Goal: Transaction & Acquisition: Purchase product/service

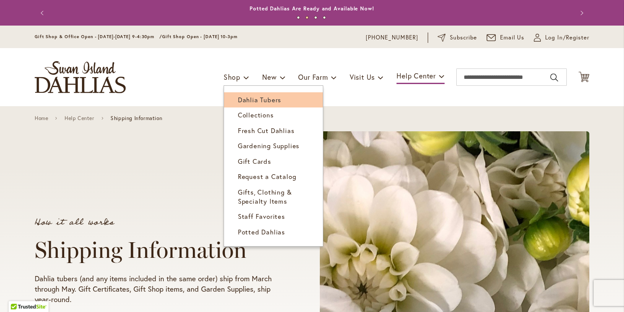
click at [249, 98] on span "Dahlia Tubers" at bounding box center [259, 99] width 43 height 9
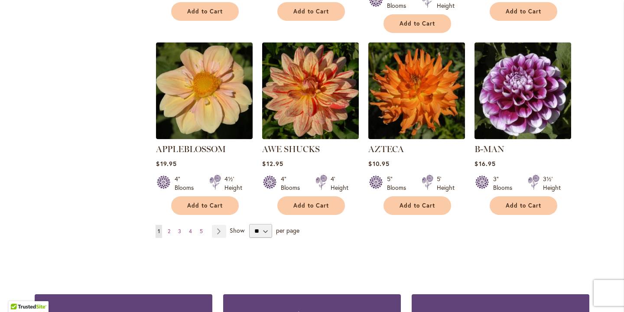
scroll to position [735, 0]
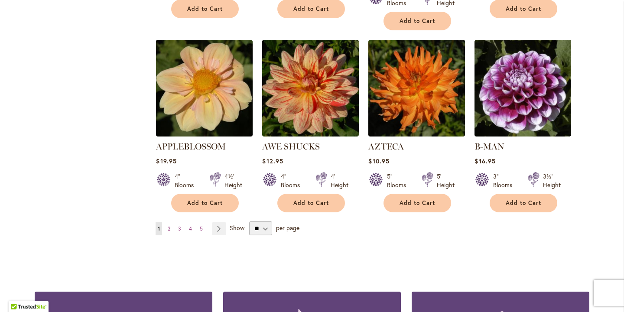
click at [227, 222] on ul "You're currently reading page 1 Page 2 Page 3 Page 4 Page 5 Page Next" at bounding box center [193, 228] width 74 height 13
click at [222, 222] on link "Page Next" at bounding box center [219, 228] width 14 height 13
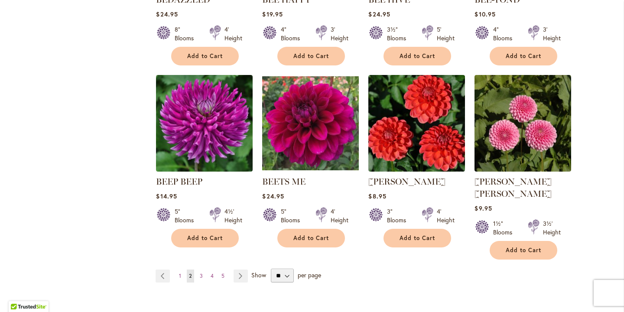
scroll to position [688, 0]
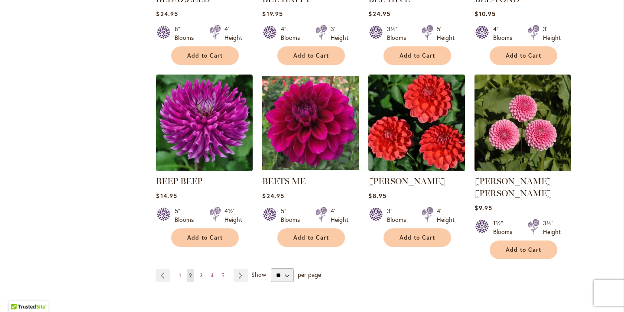
click at [202, 272] on span "3" at bounding box center [201, 275] width 3 height 7
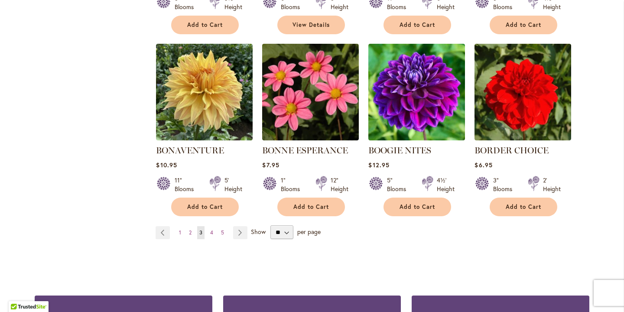
scroll to position [720, 0]
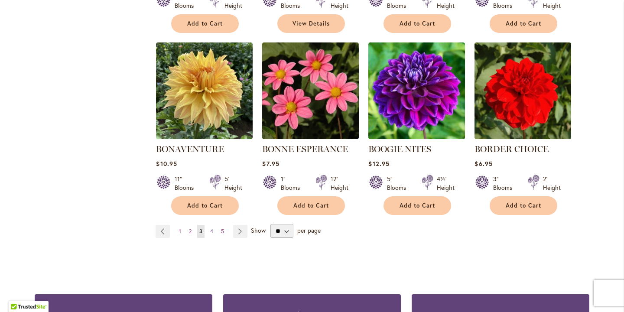
click at [212, 228] on span "4" at bounding box center [211, 231] width 3 height 7
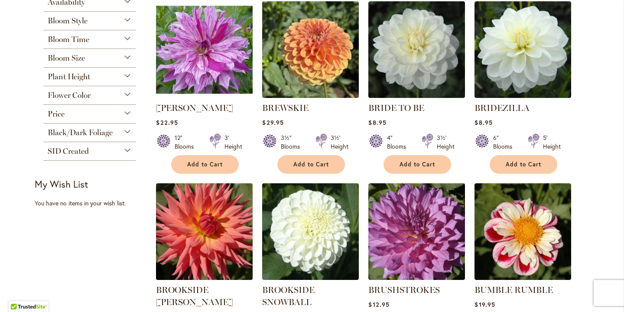
scroll to position [218, 0]
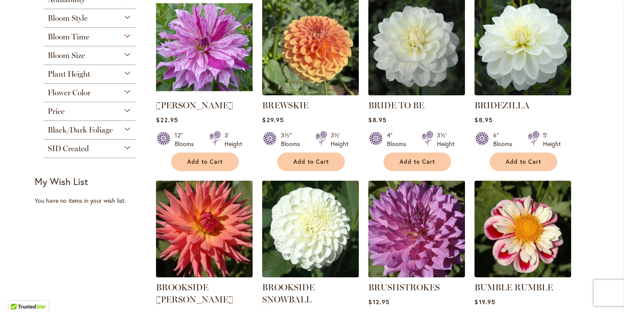
click at [126, 34] on div "Bloom Time" at bounding box center [89, 35] width 93 height 14
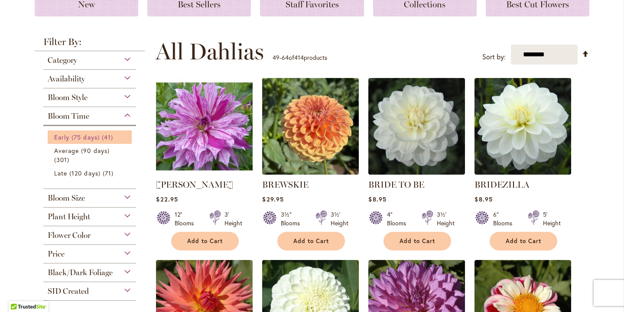
scroll to position [137, 0]
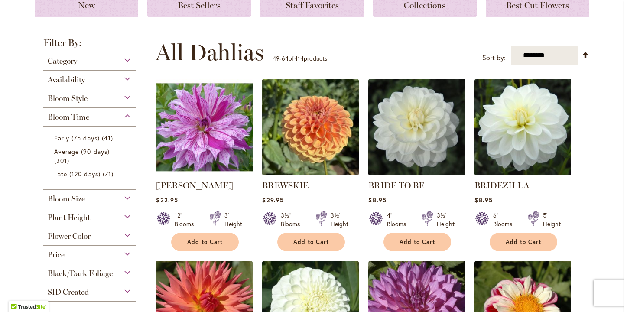
click at [127, 64] on div "Category" at bounding box center [89, 59] width 93 height 14
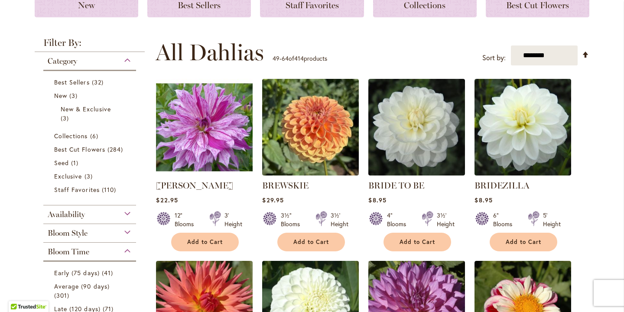
click at [127, 64] on div "Category" at bounding box center [89, 59] width 93 height 14
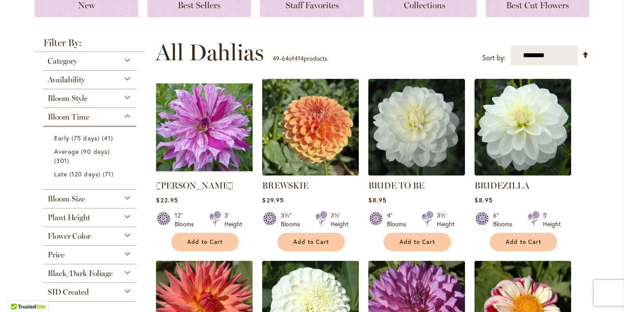
click at [128, 97] on div "Bloom Style" at bounding box center [89, 96] width 93 height 14
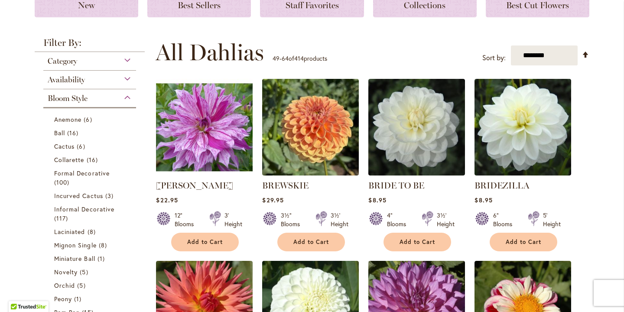
scroll to position [226, 0]
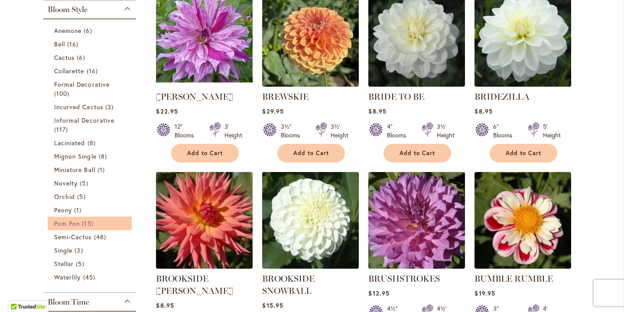
click at [78, 220] on span "Pom Pon" at bounding box center [67, 223] width 26 height 8
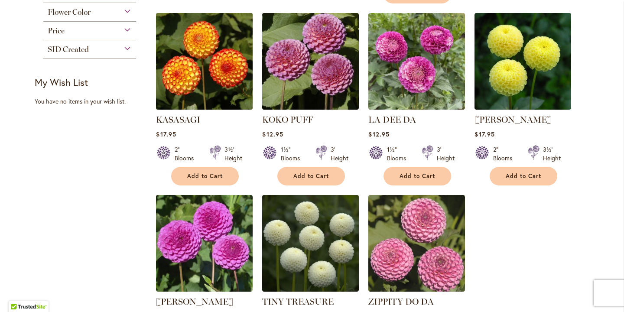
scroll to position [556, 0]
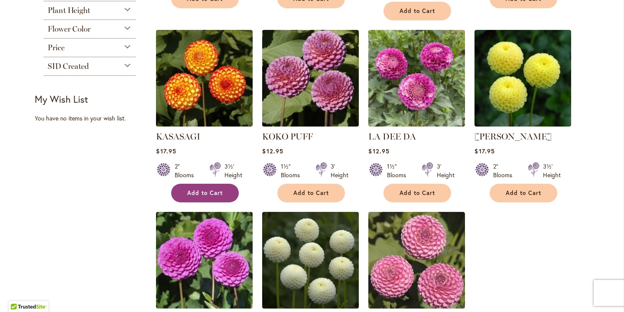
click at [221, 189] on span "Add to Cart" at bounding box center [205, 192] width 36 height 7
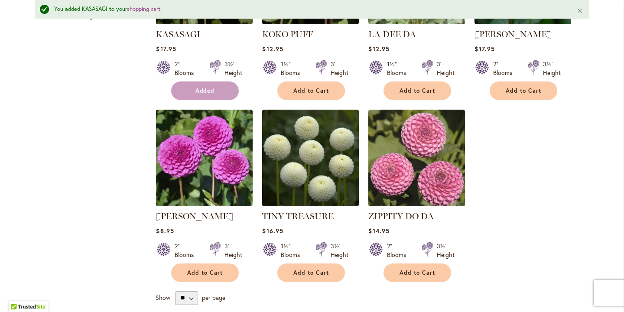
scroll to position [683, 0]
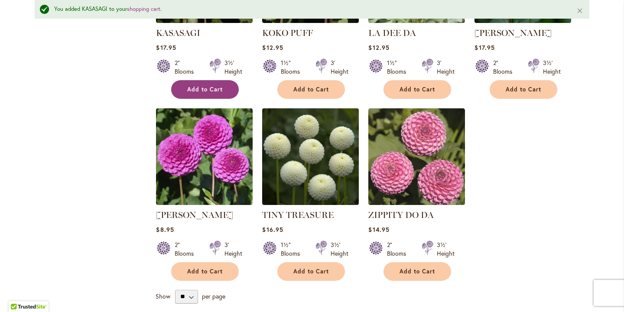
click at [221, 167] on img at bounding box center [204, 156] width 97 height 97
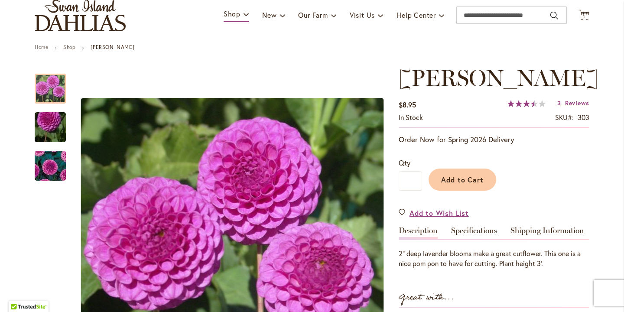
scroll to position [89, 0]
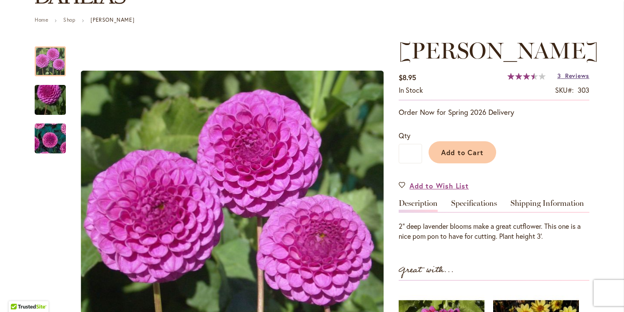
click at [569, 75] on span "Reviews" at bounding box center [577, 76] width 24 height 8
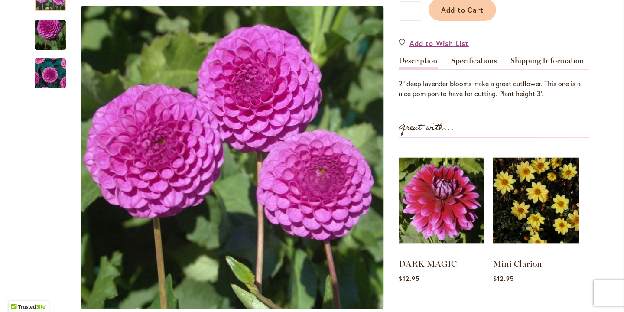
scroll to position [233, 0]
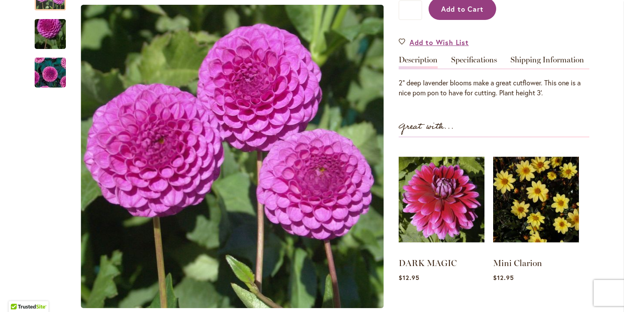
click at [464, 13] on span "Add to Cart" at bounding box center [462, 8] width 43 height 9
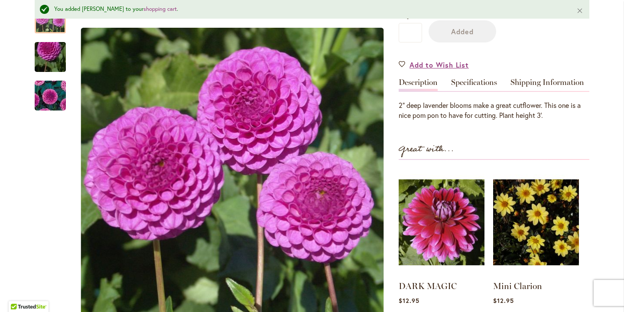
scroll to position [255, 0]
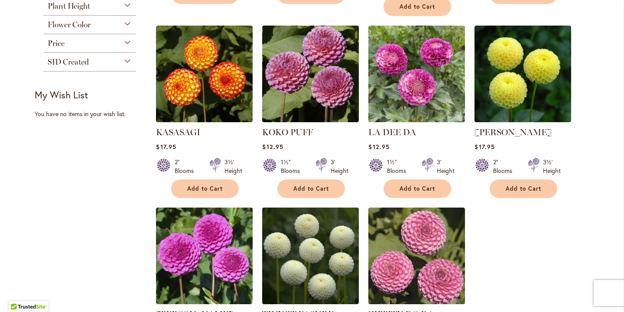
scroll to position [563, 0]
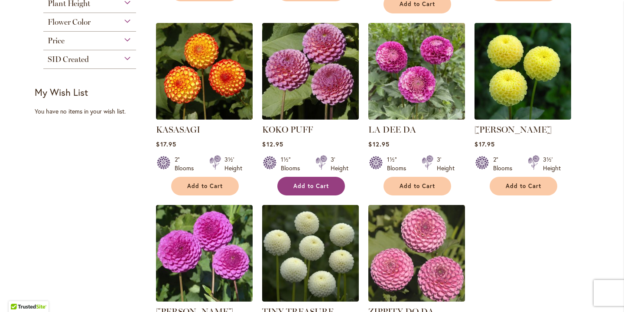
click at [306, 177] on button "Add to Cart" at bounding box center [311, 186] width 68 height 19
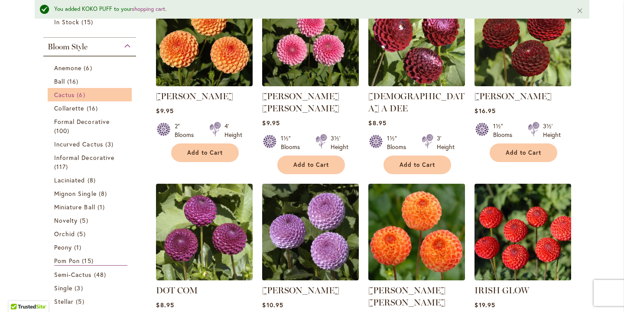
scroll to position [233, 0]
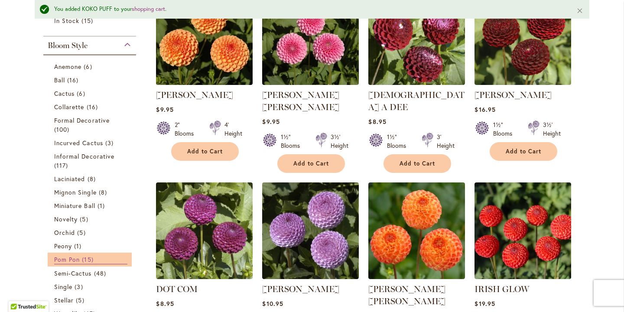
click at [67, 263] on link "Pom Pon 15 items" at bounding box center [90, 260] width 73 height 10
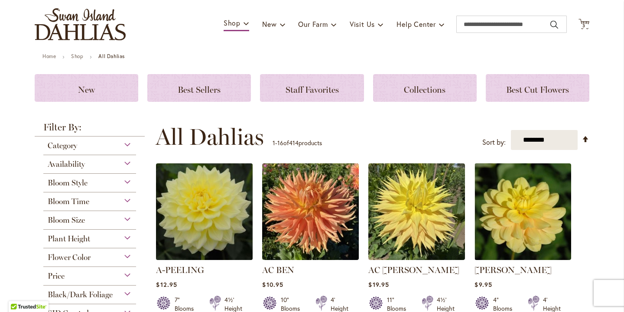
scroll to position [62, 0]
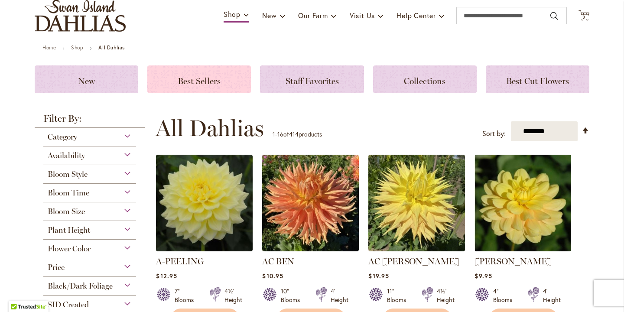
click at [205, 83] on span "Best Sellers" at bounding box center [199, 81] width 43 height 10
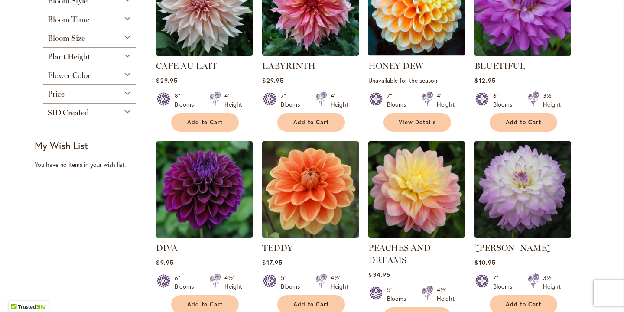
scroll to position [211, 0]
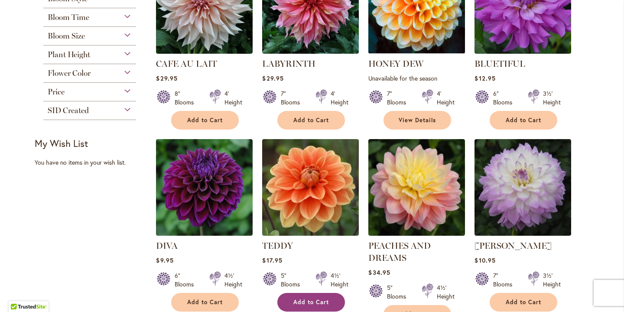
click at [313, 304] on span "Add to Cart" at bounding box center [311, 302] width 36 height 7
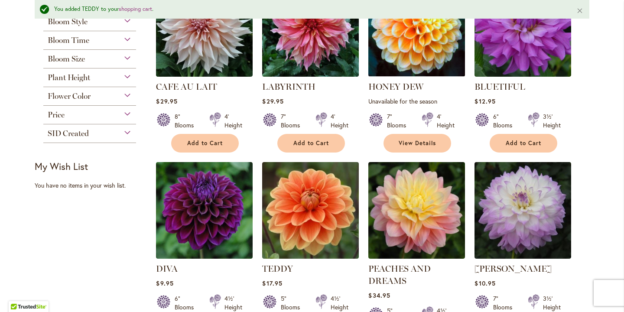
scroll to position [233, 0]
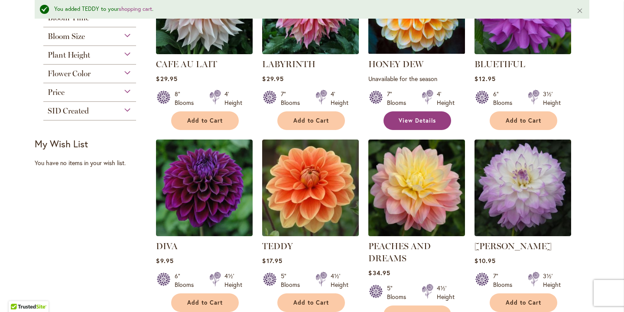
click at [422, 122] on span "View Details" at bounding box center [417, 120] width 37 height 7
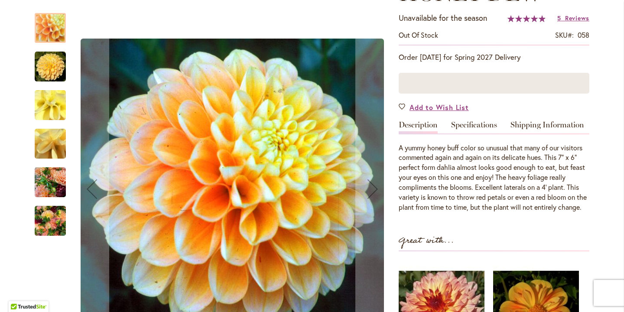
scroll to position [167, 0]
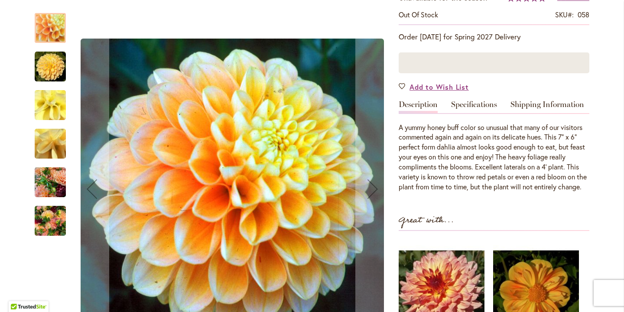
click at [51, 233] on img "Honey Dew" at bounding box center [50, 221] width 31 height 42
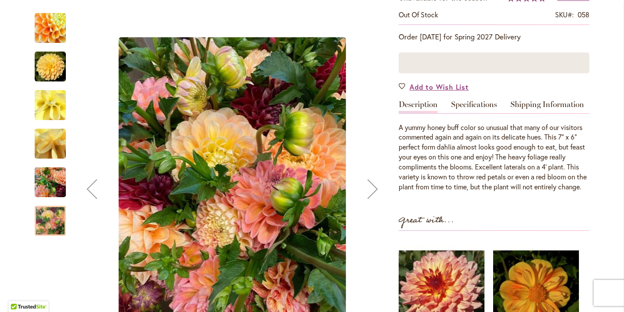
click at [52, 153] on img "Honey Dew" at bounding box center [50, 143] width 62 height 47
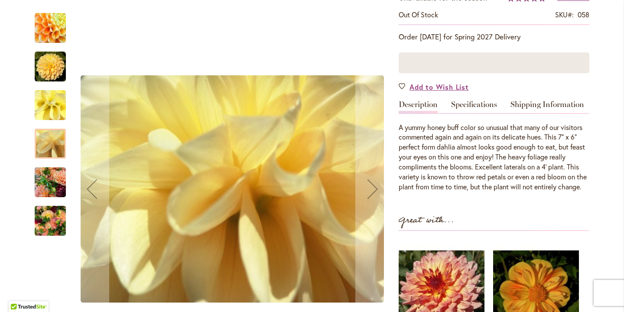
click at [50, 210] on img "Honey Dew" at bounding box center [50, 221] width 31 height 42
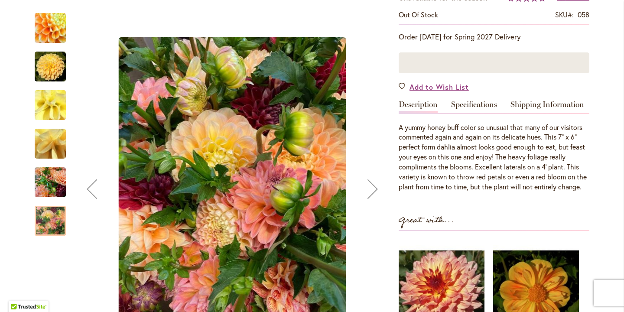
click at [51, 178] on img "Honey Dew" at bounding box center [50, 183] width 31 height 42
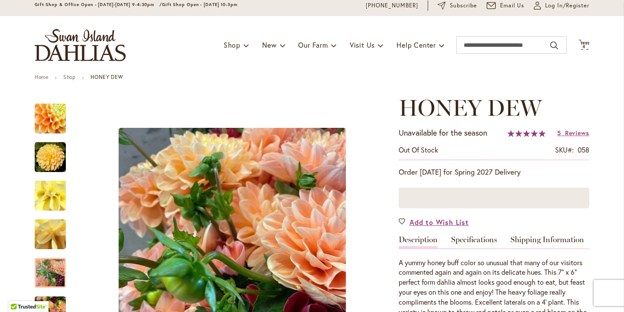
scroll to position [34, 0]
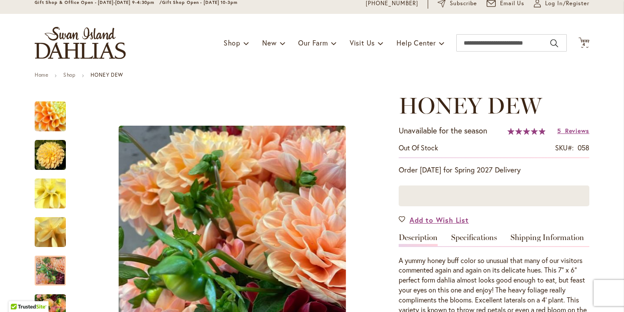
click at [425, 203] on div at bounding box center [494, 195] width 191 height 21
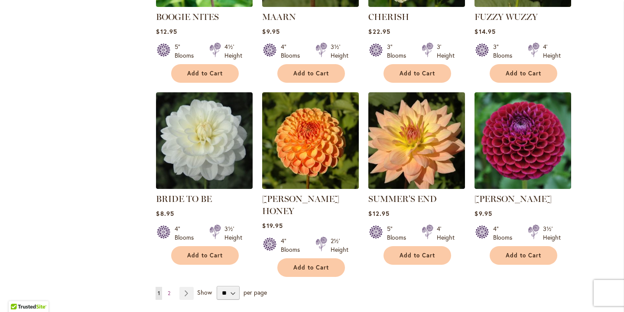
scroll to position [640, 0]
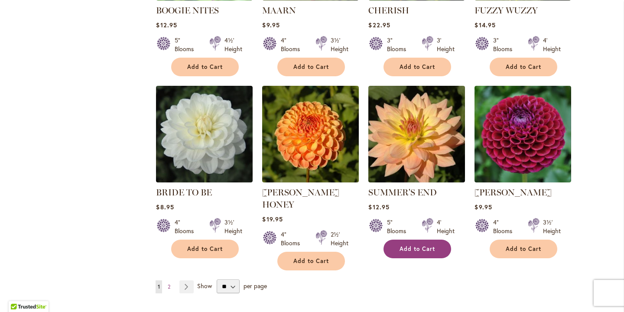
click at [412, 245] on span "Add to Cart" at bounding box center [418, 248] width 36 height 7
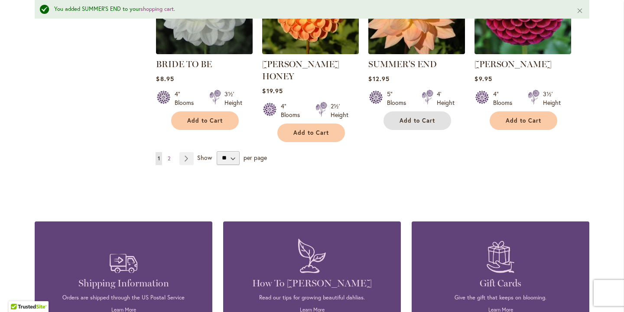
scroll to position [796, 0]
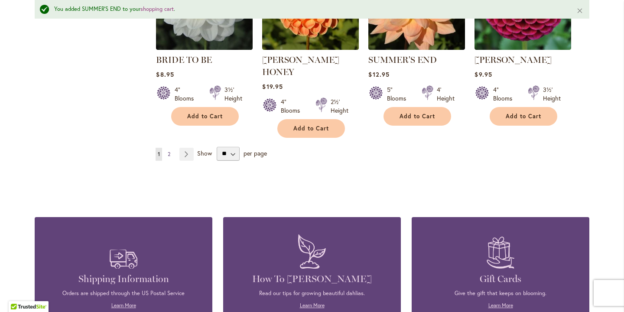
click at [166, 148] on link "Page 2" at bounding box center [169, 154] width 7 height 13
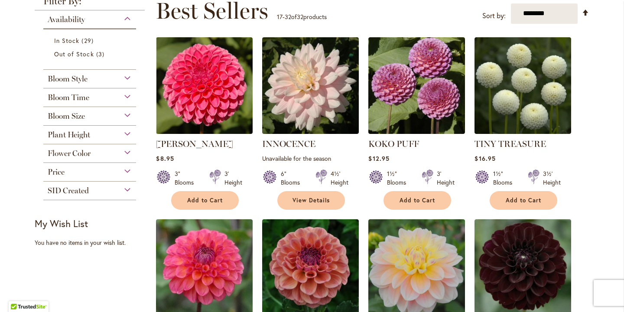
scroll to position [131, 0]
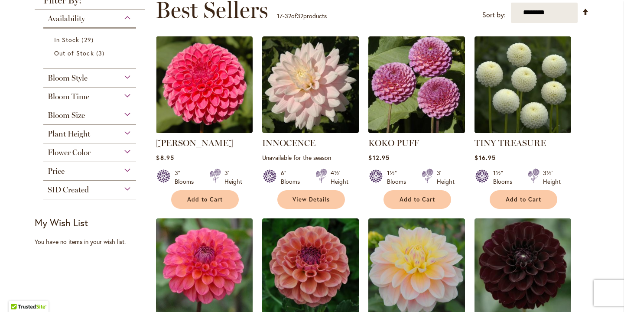
click at [125, 80] on div "Bloom Style" at bounding box center [89, 76] width 93 height 14
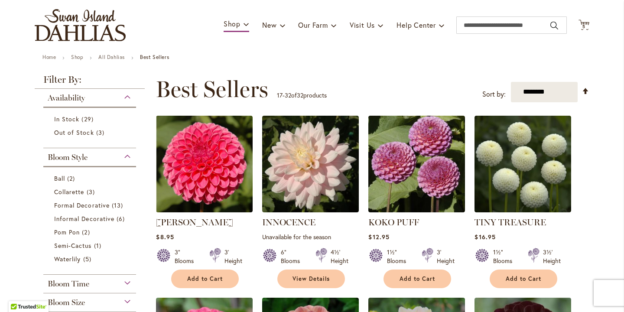
scroll to position [27, 0]
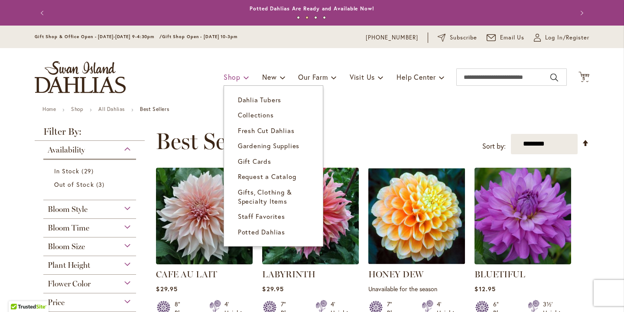
click at [235, 78] on span "Shop" at bounding box center [232, 76] width 17 height 9
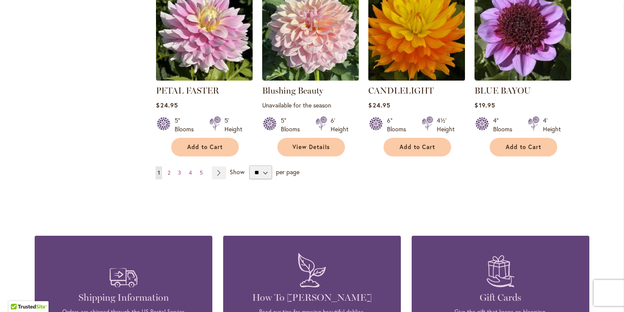
scroll to position [747, 0]
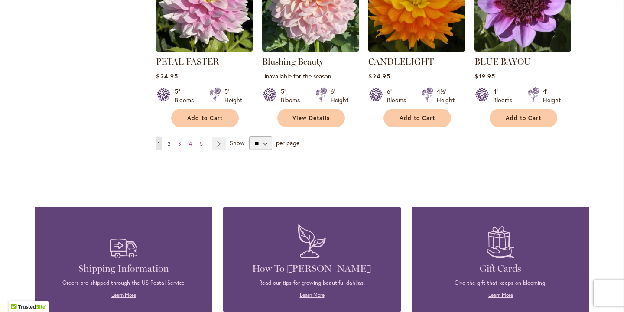
click at [170, 145] on span "2" at bounding box center [169, 143] width 3 height 7
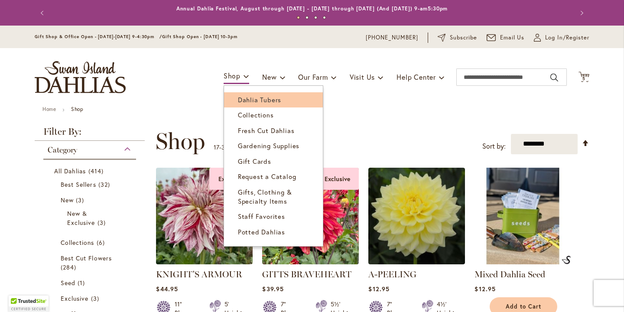
click at [251, 100] on span "Dahlia Tubers" at bounding box center [259, 99] width 43 height 9
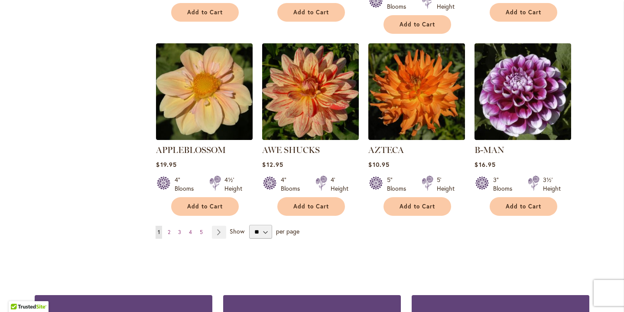
scroll to position [734, 0]
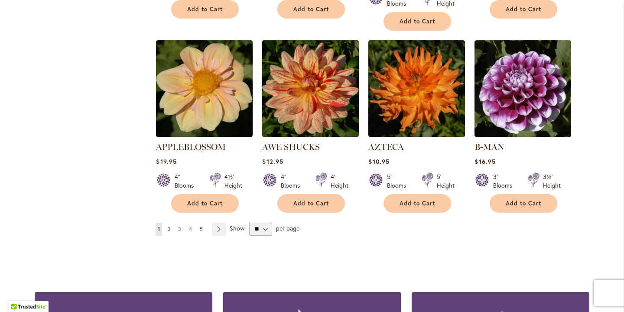
click at [168, 223] on link "Page 2" at bounding box center [169, 229] width 7 height 13
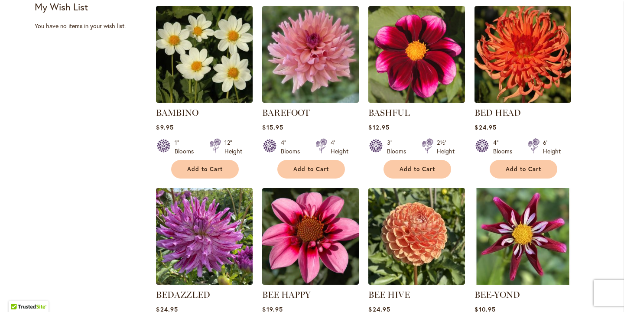
scroll to position [390, 0]
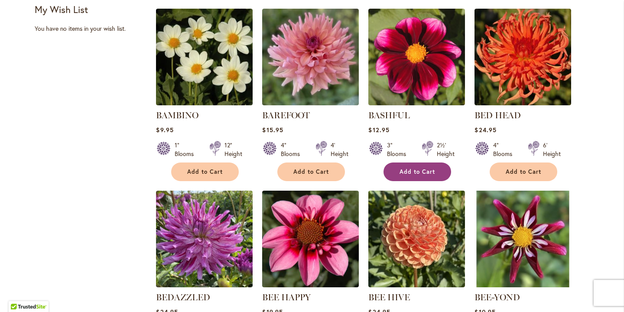
click at [437, 171] on button "Add to Cart" at bounding box center [418, 172] width 68 height 19
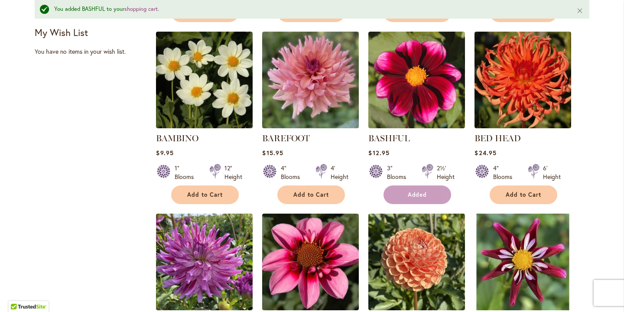
scroll to position [412, 0]
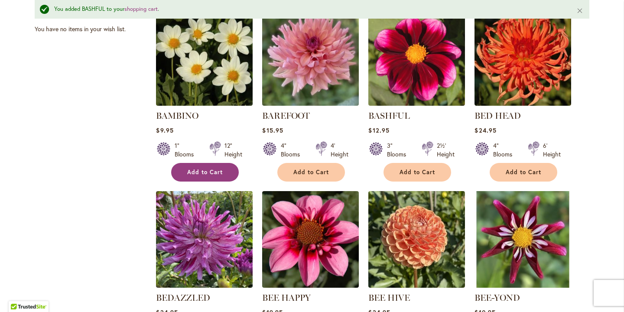
click at [228, 172] on button "Add to Cart" at bounding box center [205, 172] width 68 height 19
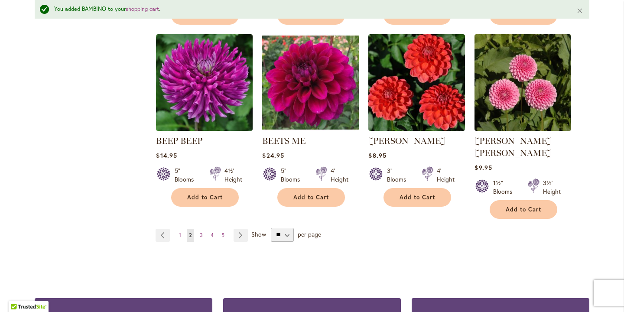
scroll to position [751, 0]
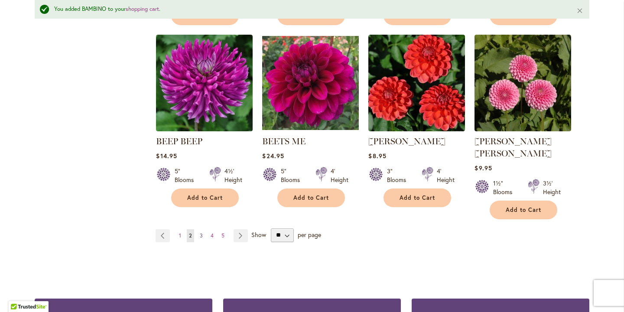
click at [201, 232] on span "3" at bounding box center [201, 235] width 3 height 7
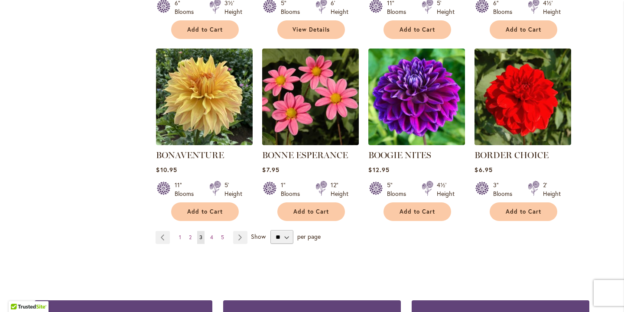
scroll to position [728, 0]
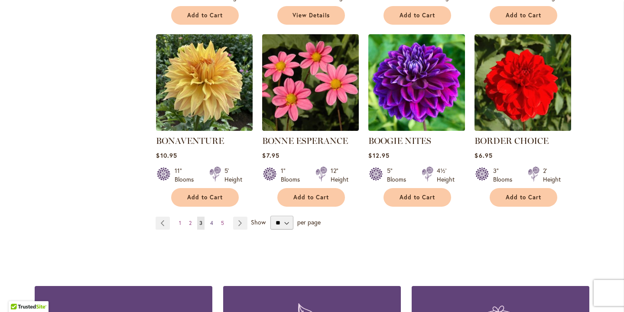
click at [212, 224] on span "4" at bounding box center [211, 223] width 3 height 7
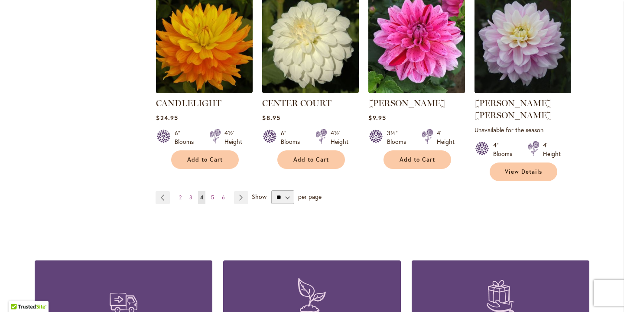
scroll to position [784, 0]
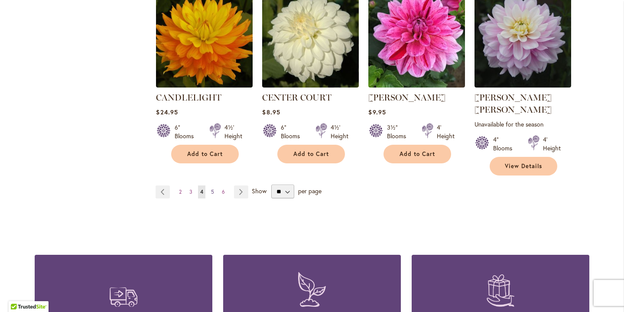
click at [211, 189] on span "5" at bounding box center [212, 192] width 3 height 7
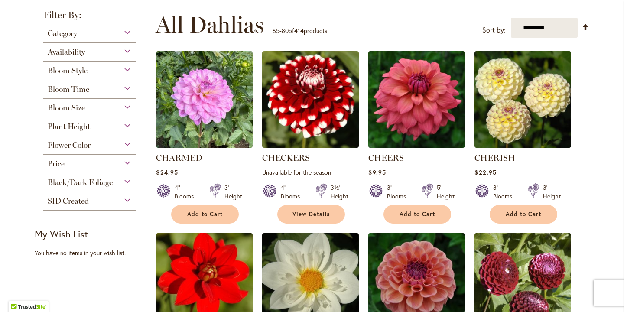
scroll to position [172, 0]
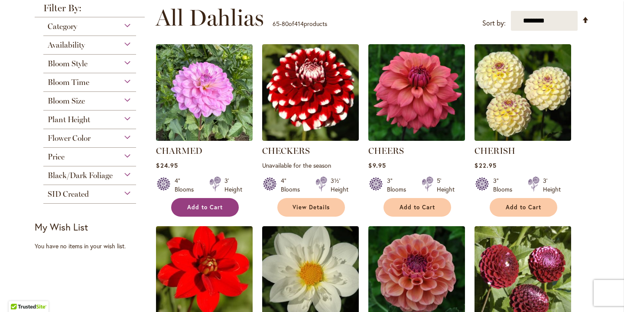
click at [214, 210] on span "Add to Cart" at bounding box center [205, 207] width 36 height 7
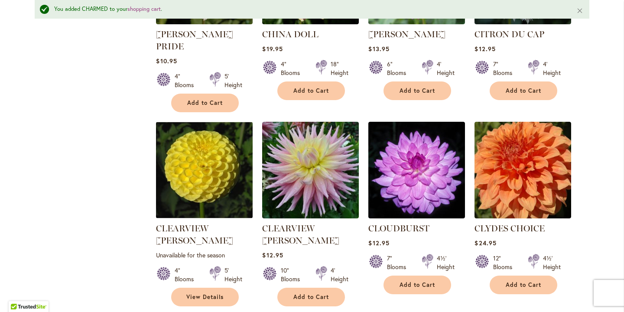
scroll to position [688, 0]
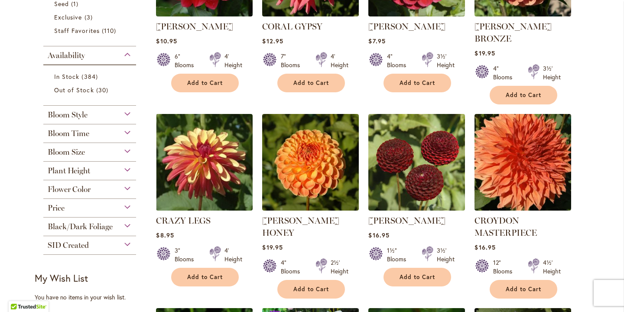
scroll to position [300, 0]
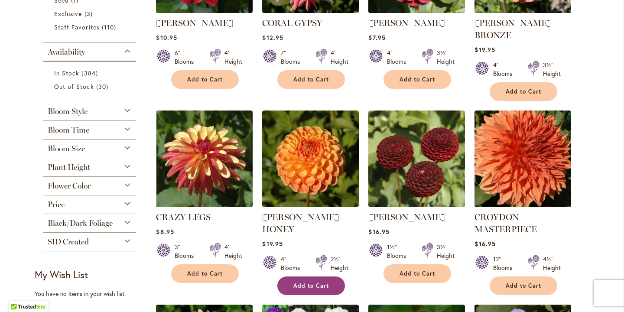
click at [313, 276] on button "Add to Cart" at bounding box center [311, 285] width 68 height 19
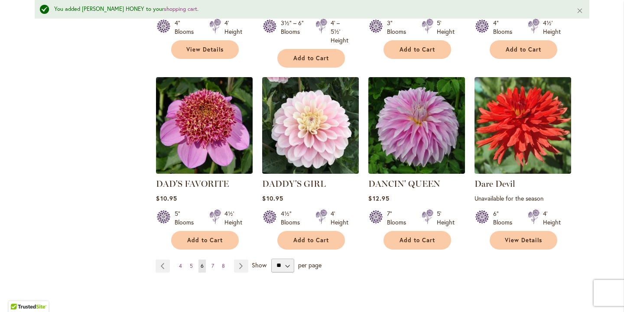
scroll to position [744, 0]
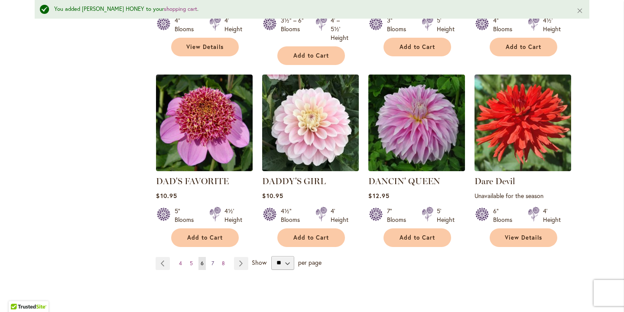
click at [213, 260] on span "7" at bounding box center [212, 263] width 3 height 7
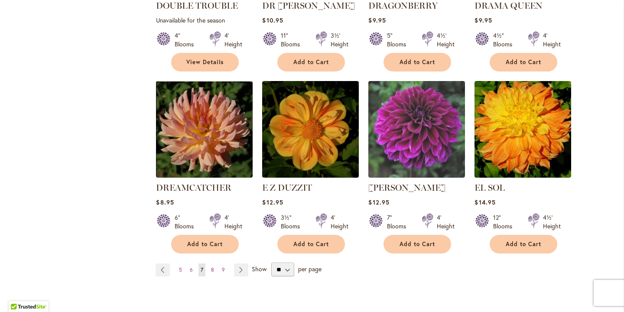
scroll to position [716, 0]
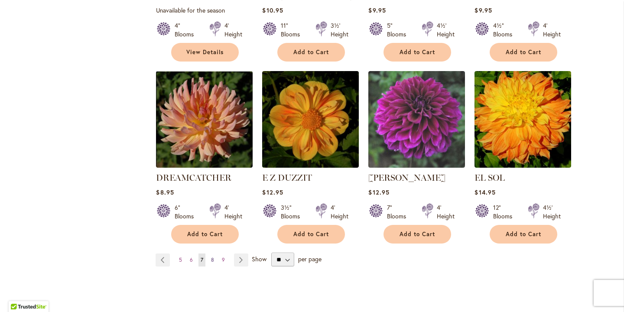
click at [212, 257] on span "8" at bounding box center [212, 260] width 3 height 7
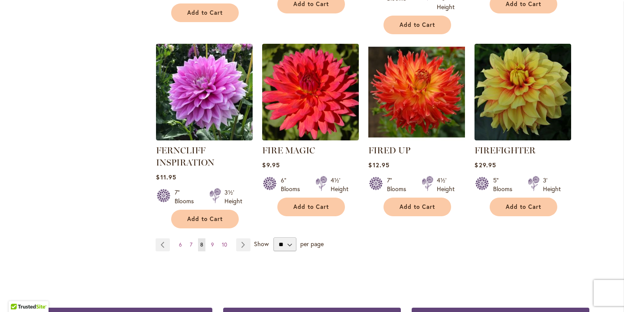
scroll to position [748, 0]
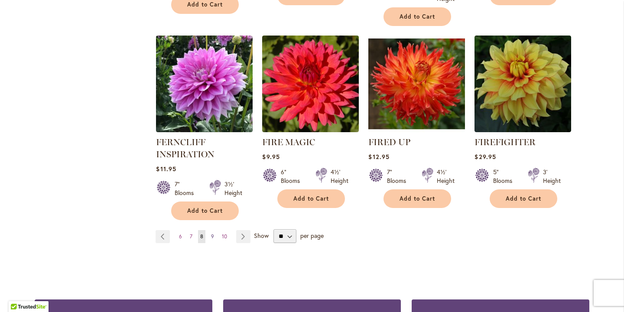
click at [213, 233] on span "9" at bounding box center [212, 236] width 3 height 7
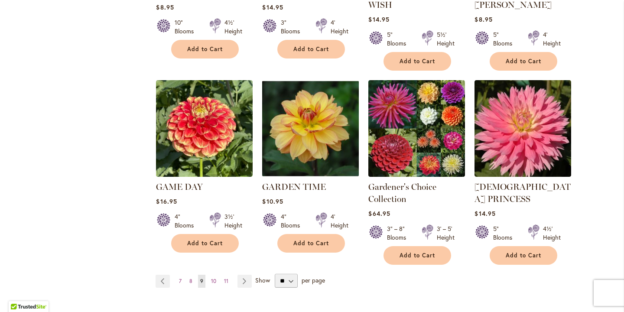
scroll to position [736, 0]
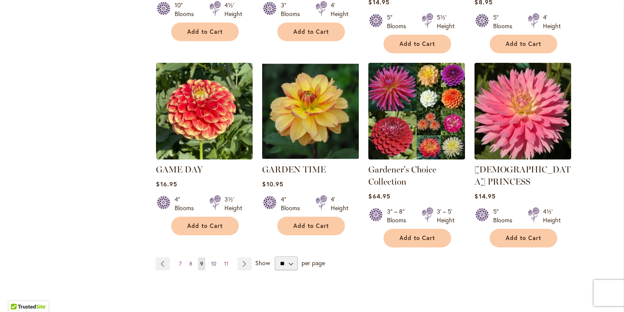
click at [212, 260] on span "10" at bounding box center [213, 263] width 5 height 7
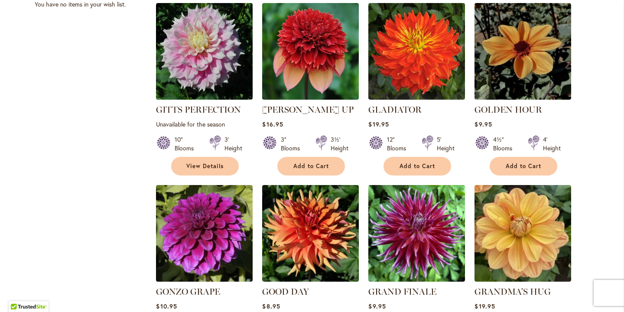
scroll to position [589, 0]
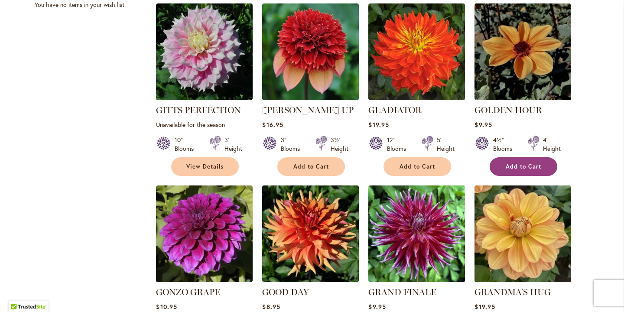
click at [514, 163] on span "Add to Cart" at bounding box center [524, 166] width 36 height 7
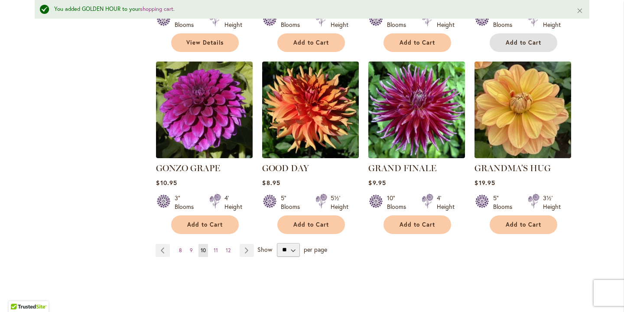
scroll to position [735, 0]
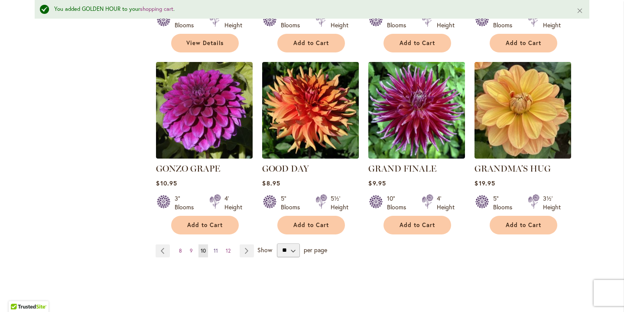
click at [213, 244] on link "Page 11" at bounding box center [215, 250] width 9 height 13
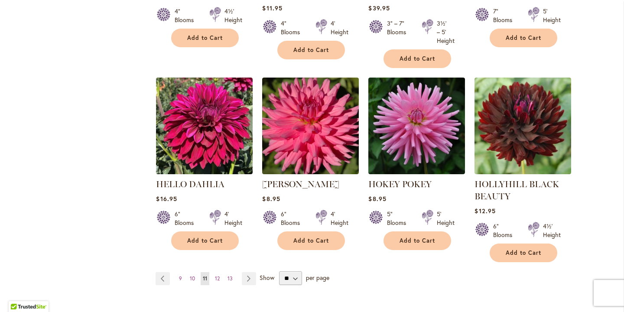
scroll to position [720, 0]
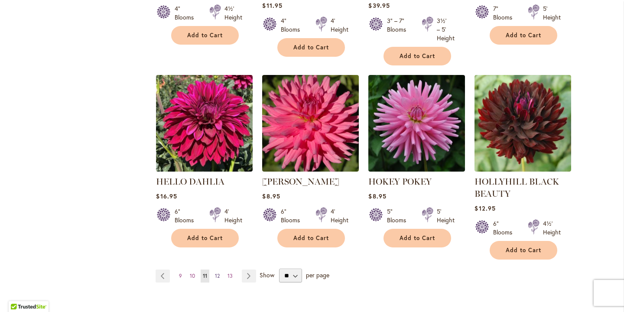
click at [218, 277] on link "Page 12" at bounding box center [217, 276] width 9 height 13
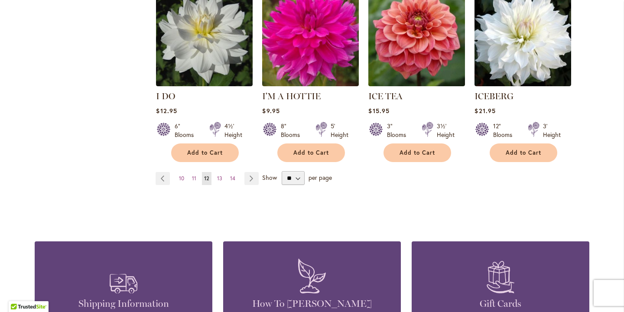
scroll to position [804, 0]
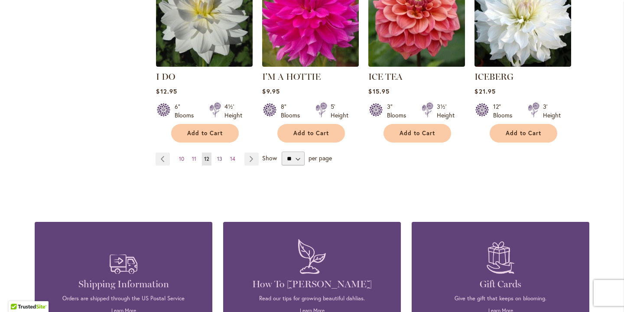
click at [221, 156] on span "13" at bounding box center [219, 159] width 5 height 7
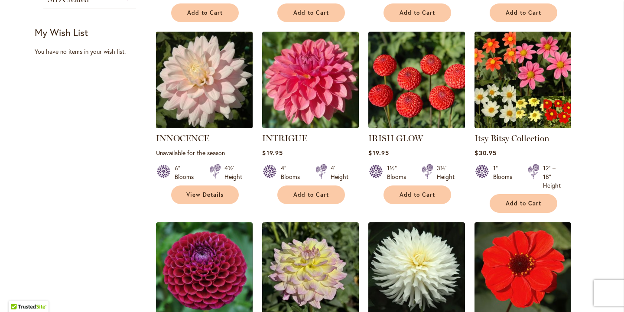
scroll to position [369, 0]
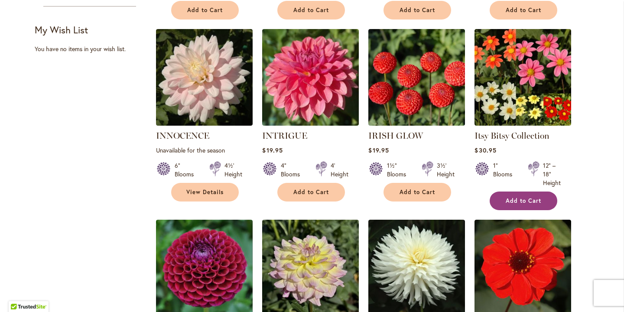
click at [517, 197] on span "Add to Cart" at bounding box center [524, 200] width 36 height 7
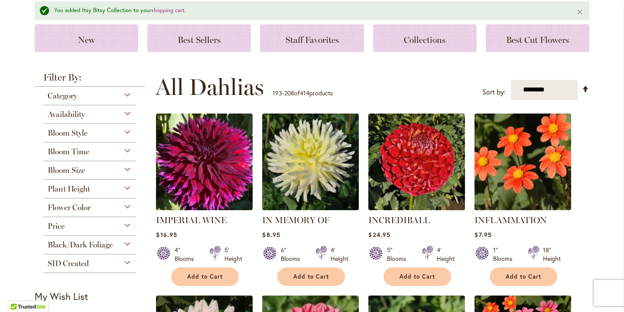
scroll to position [123, 0]
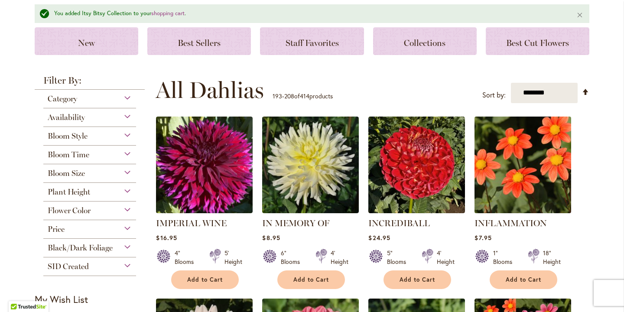
click at [515, 130] on img at bounding box center [522, 164] width 101 height 101
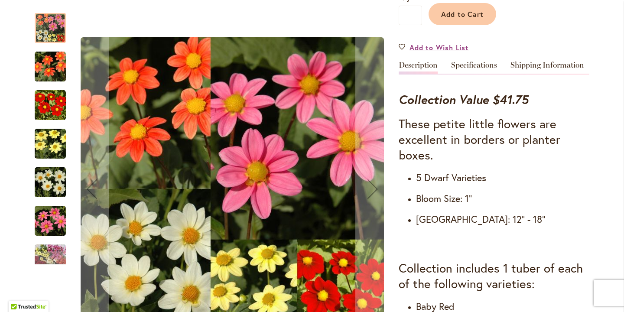
scroll to position [261, 0]
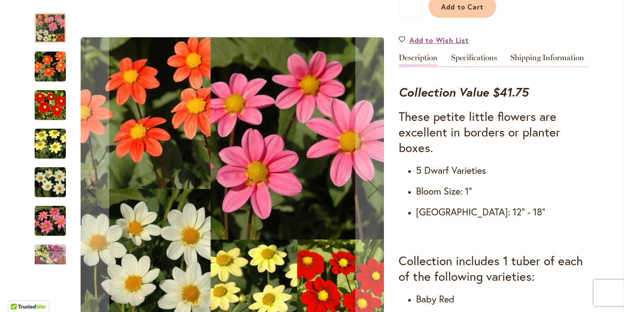
click at [49, 104] on img "Itsy Bitsy Collection" at bounding box center [50, 105] width 31 height 31
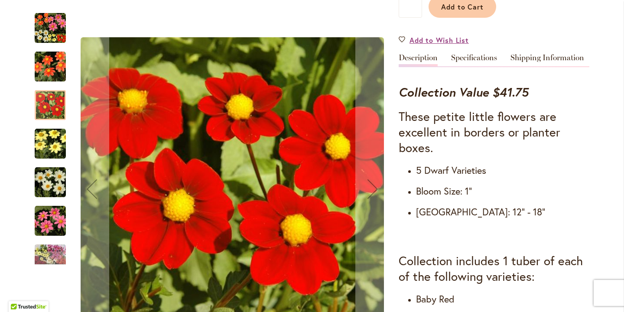
click at [56, 185] on img "Itsy Bitsy Collection" at bounding box center [50, 182] width 31 height 31
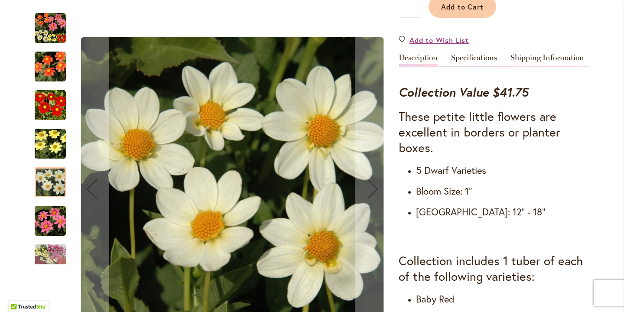
click at [58, 223] on img "Itsy Bitsy Collection" at bounding box center [50, 220] width 31 height 31
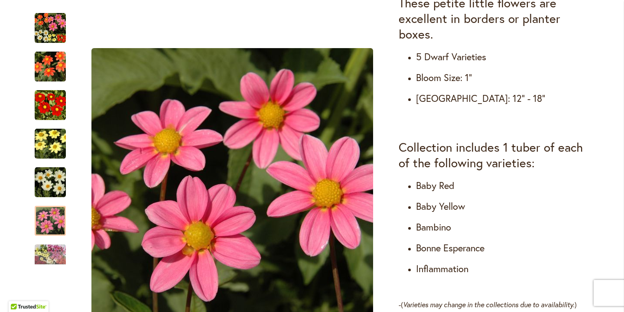
scroll to position [382, 0]
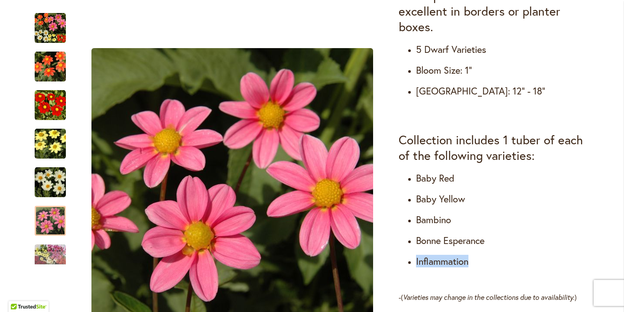
drag, startPoint x: 472, startPoint y: 263, endPoint x: 417, endPoint y: 263, distance: 55.0
click at [417, 263] on h4 "Inflammation" at bounding box center [502, 261] width 173 height 12
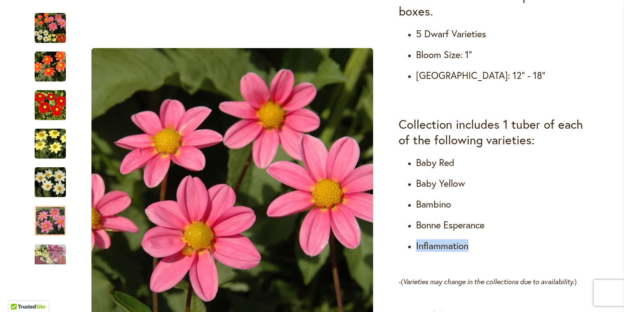
scroll to position [401, 0]
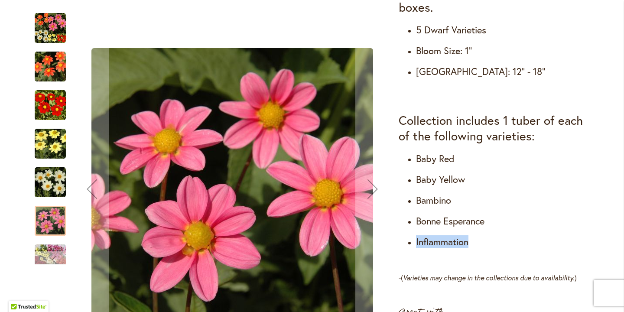
click at [62, 260] on div "Next" at bounding box center [50, 257] width 31 height 13
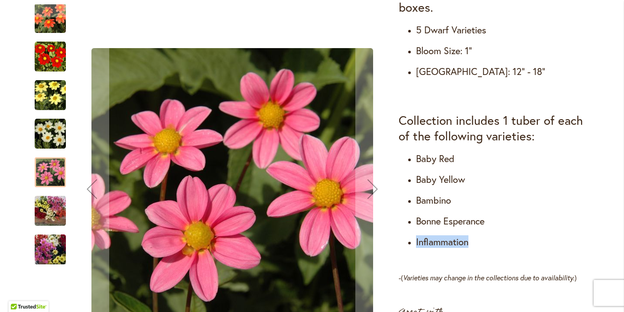
click at [52, 253] on img "Itsy Bitsy Collection" at bounding box center [50, 249] width 62 height 47
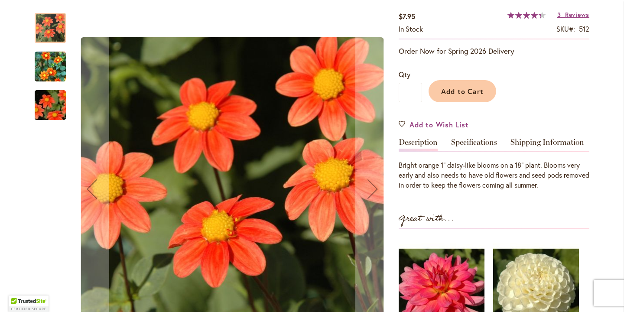
scroll to position [165, 0]
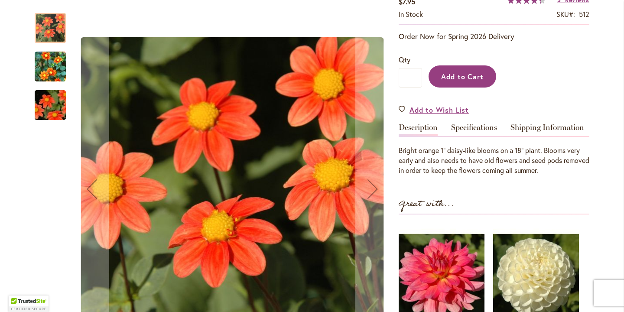
click at [461, 81] on button "Add to Cart" at bounding box center [463, 76] width 68 height 22
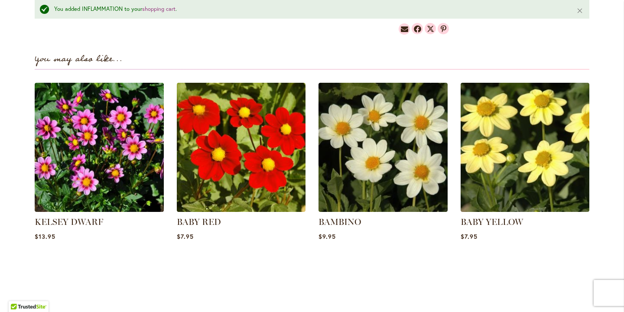
scroll to position [582, 0]
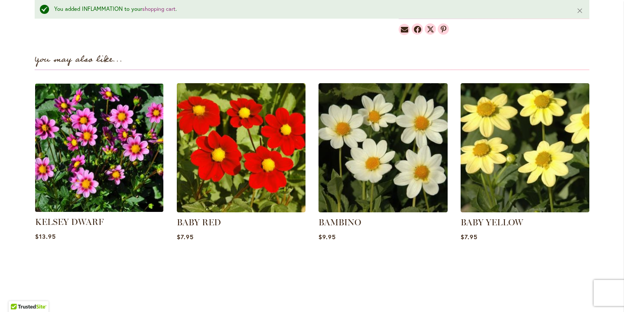
click at [103, 170] on img at bounding box center [99, 148] width 134 height 134
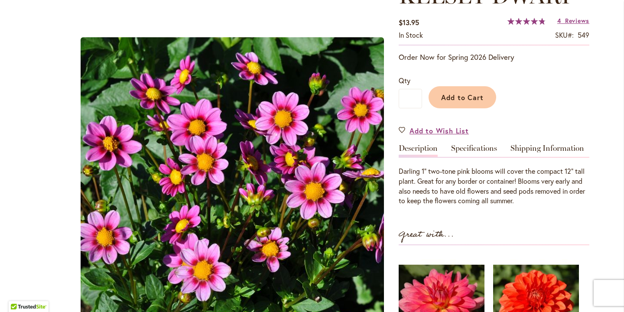
scroll to position [159, 0]
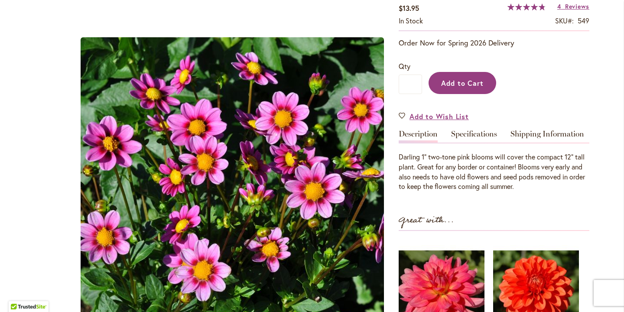
click at [472, 77] on button "Add to Cart" at bounding box center [463, 83] width 68 height 22
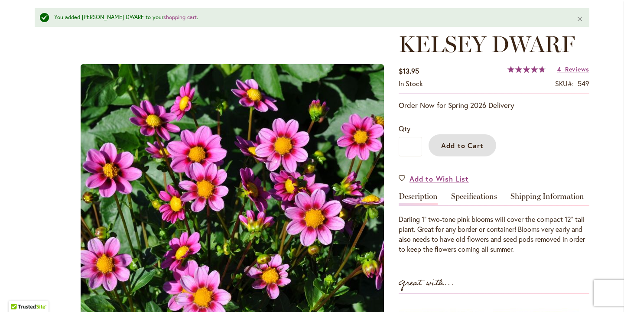
scroll to position [68, 0]
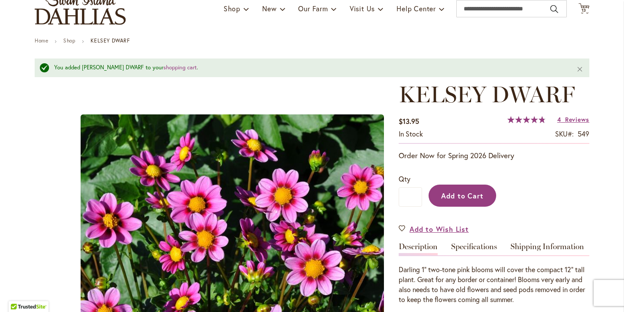
click at [437, 189] on button "Add to Cart" at bounding box center [463, 196] width 68 height 22
click at [450, 196] on span "Add to Cart" at bounding box center [462, 195] width 43 height 9
click at [583, 6] on icon "Cart .cls-1 { fill: #231f20; }" at bounding box center [584, 8] width 11 height 11
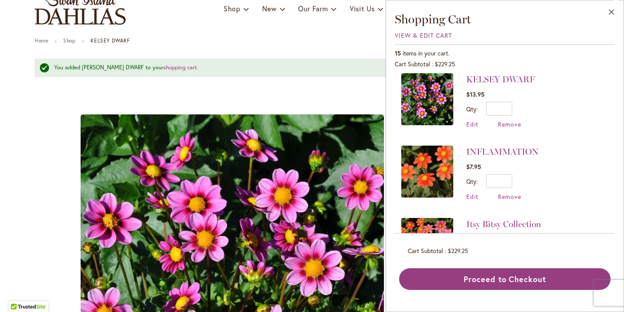
scroll to position [7, 0]
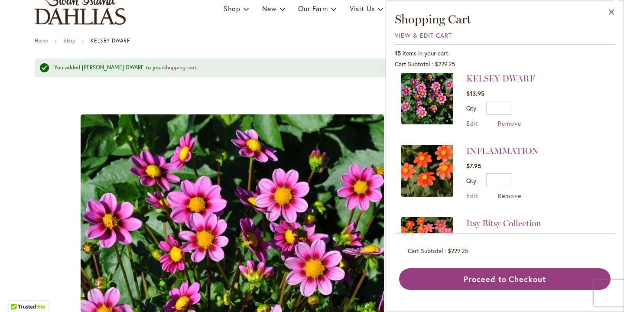
click at [510, 192] on span "Remove" at bounding box center [509, 196] width 23 height 8
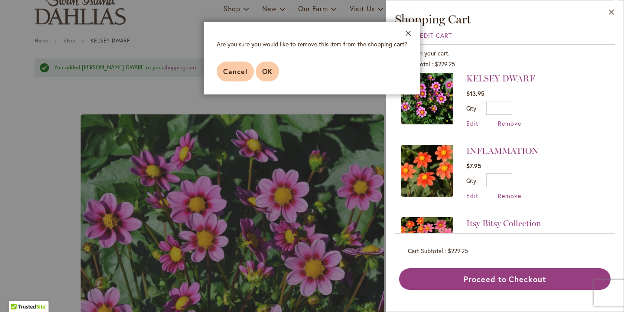
click at [267, 75] on span "OK" at bounding box center [267, 71] width 10 height 9
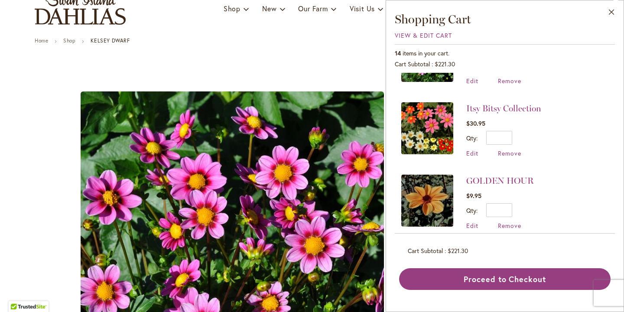
scroll to position [45, 0]
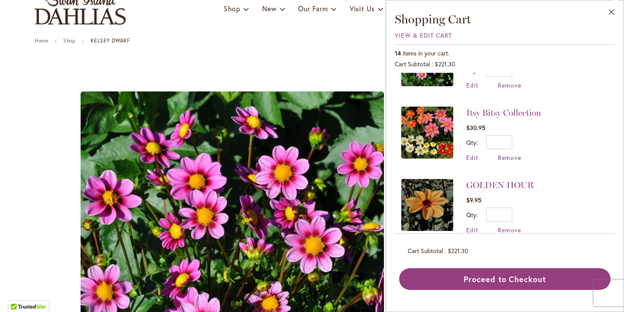
click at [509, 155] on span "Remove" at bounding box center [509, 157] width 23 height 8
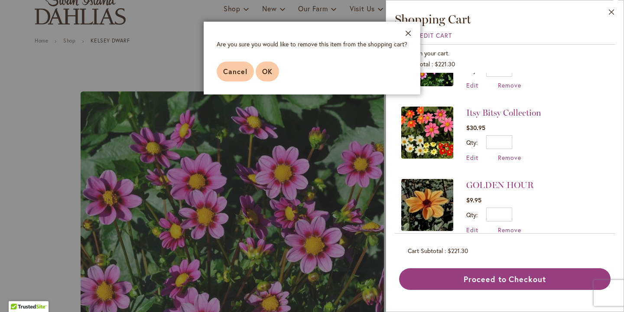
click at [264, 71] on span "OK" at bounding box center [267, 71] width 10 height 9
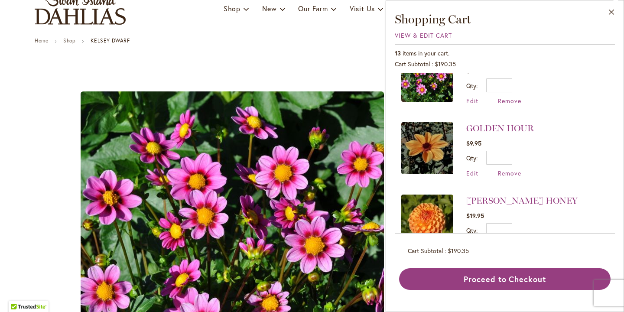
scroll to position [33, 0]
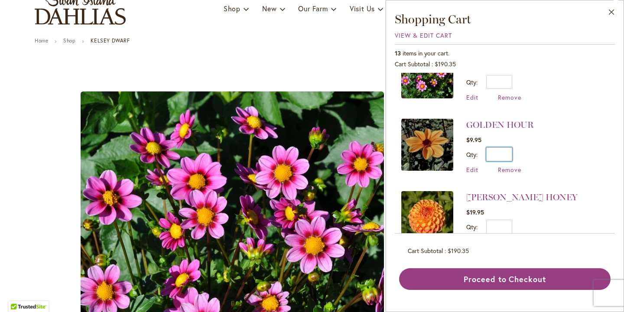
click at [509, 151] on input "*" at bounding box center [499, 154] width 26 height 14
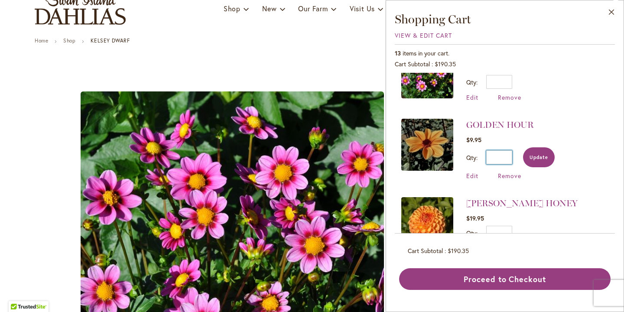
type input "*"
click at [547, 161] on button "Update" at bounding box center [539, 157] width 32 height 20
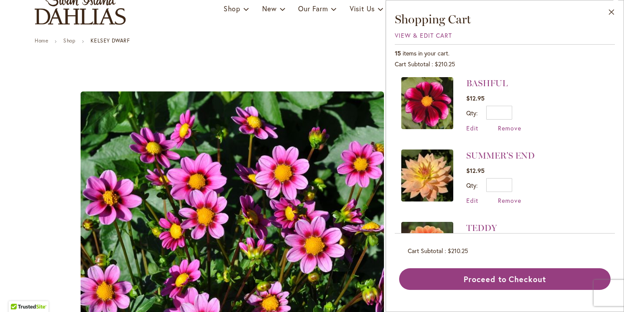
scroll to position [375, 0]
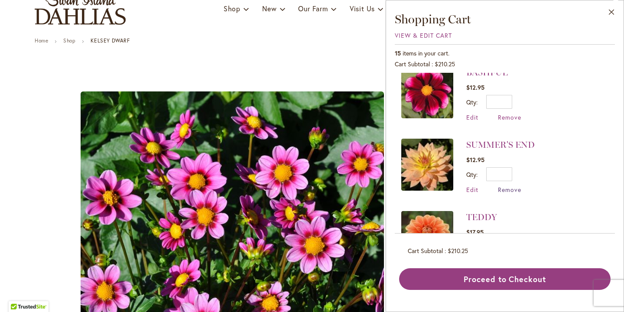
click at [501, 188] on span "Remove" at bounding box center [509, 189] width 23 height 8
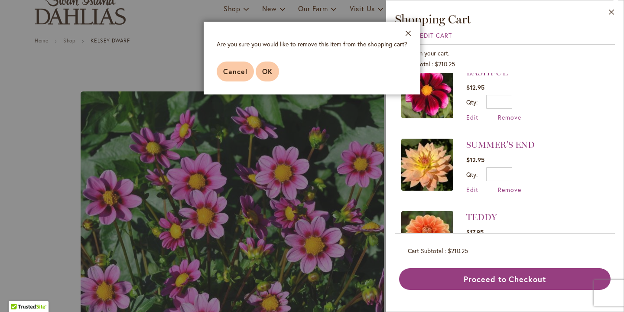
click at [267, 73] on span "OK" at bounding box center [267, 71] width 10 height 9
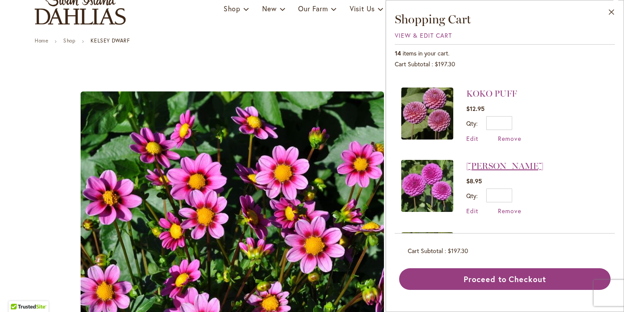
scroll to position [507, 0]
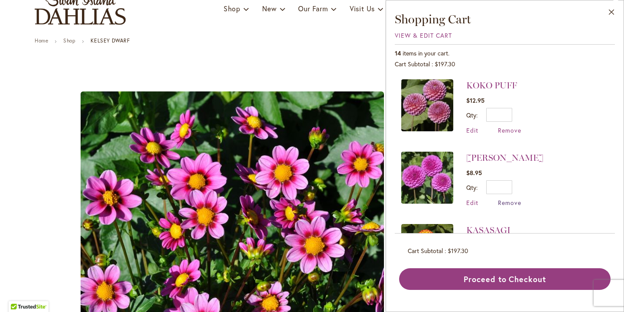
click at [513, 198] on span "Remove" at bounding box center [509, 202] width 23 height 8
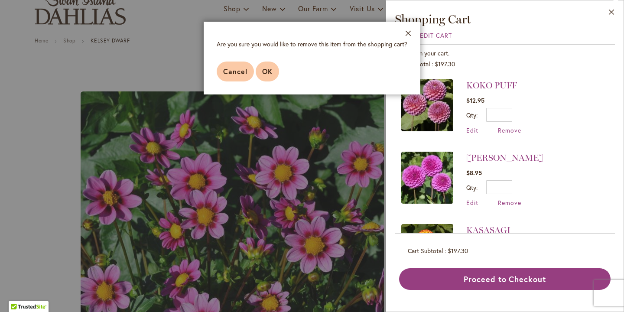
click at [271, 74] on span "OK" at bounding box center [267, 71] width 10 height 9
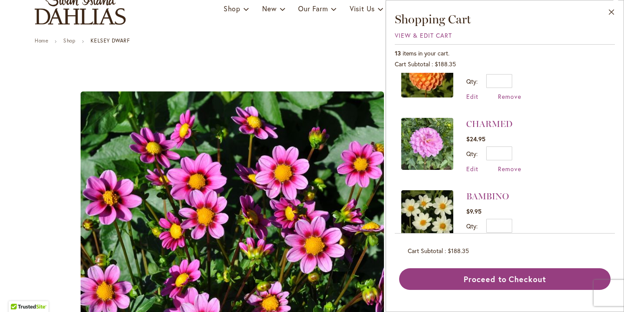
scroll to position [179, 0]
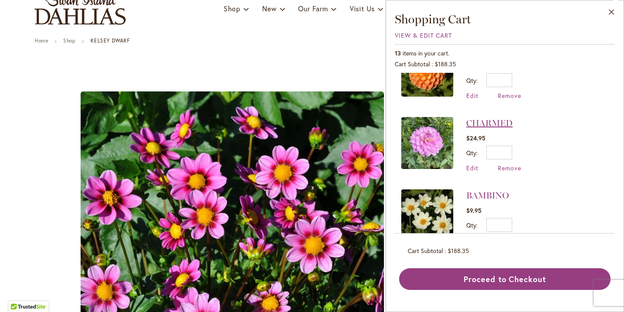
click at [486, 125] on link "CHARMED" at bounding box center [489, 123] width 46 height 10
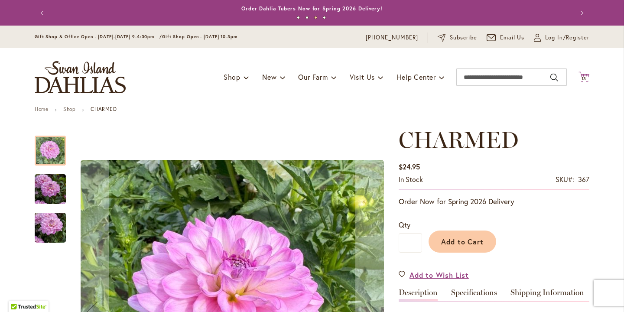
click at [588, 78] on span "13 13 items" at bounding box center [584, 79] width 9 height 4
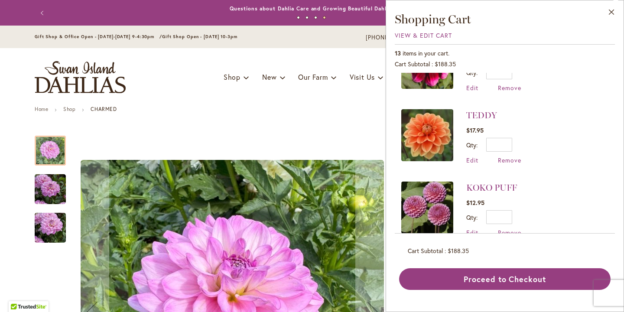
scroll to position [405, 0]
click at [487, 111] on link "TEDDY" at bounding box center [481, 114] width 31 height 10
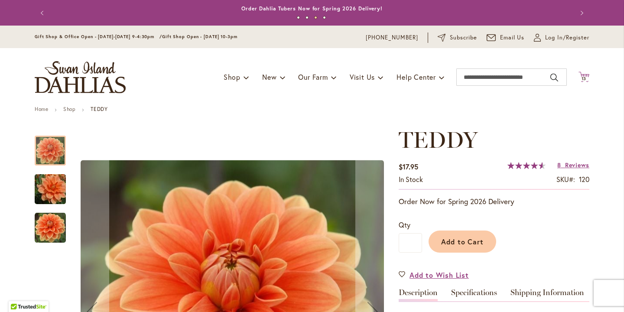
click at [584, 76] on icon "Cart .cls-1 { fill: #231f20; }" at bounding box center [584, 77] width 11 height 11
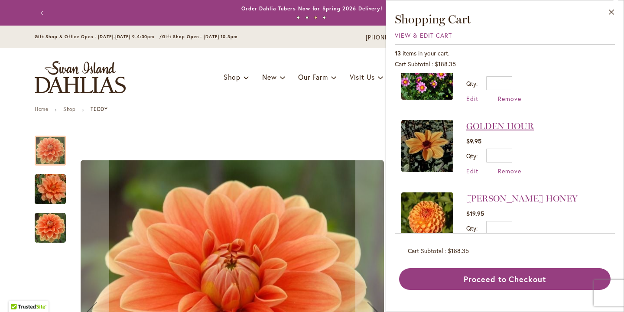
scroll to position [32, 0]
click at [520, 123] on link "GOLDEN HOUR" at bounding box center [500, 125] width 68 height 10
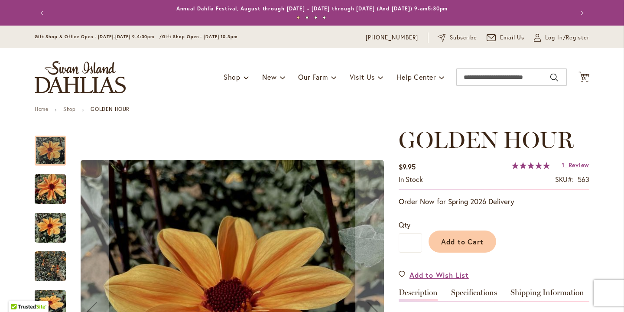
click at [62, 268] on img "Golden Hour" at bounding box center [50, 267] width 31 height 42
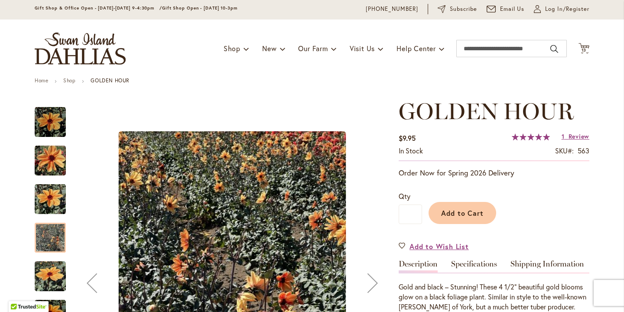
scroll to position [26, 0]
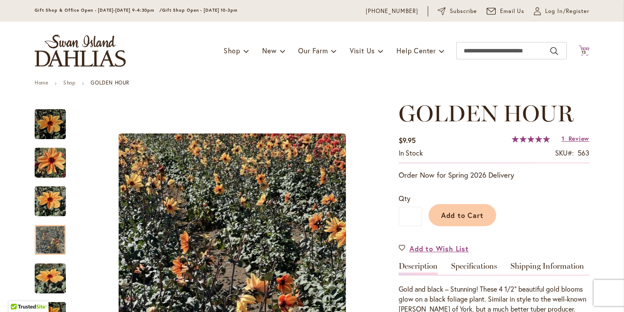
click at [582, 53] on span "13" at bounding box center [584, 52] width 5 height 6
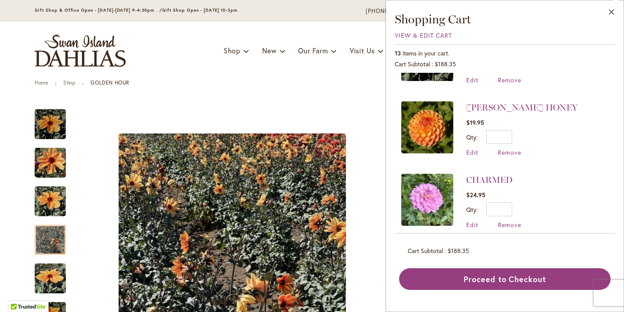
scroll to position [137, 0]
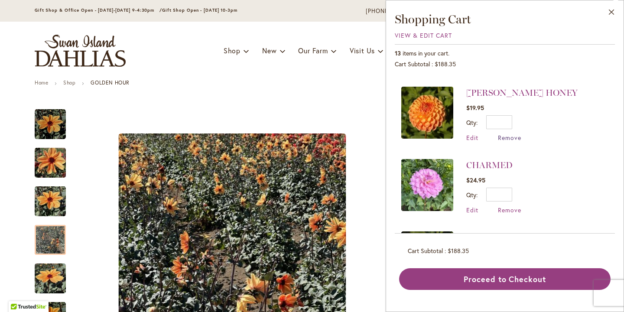
click at [506, 135] on span "Remove" at bounding box center [509, 137] width 23 height 8
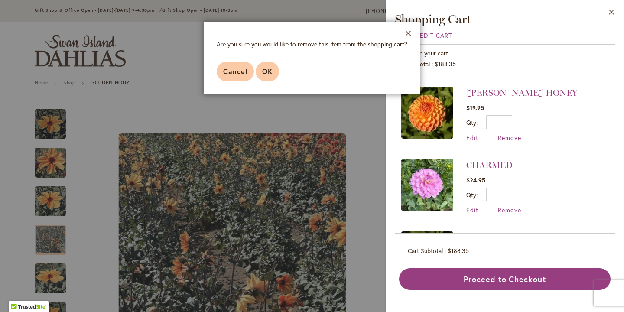
click at [263, 70] on span "OK" at bounding box center [267, 71] width 10 height 9
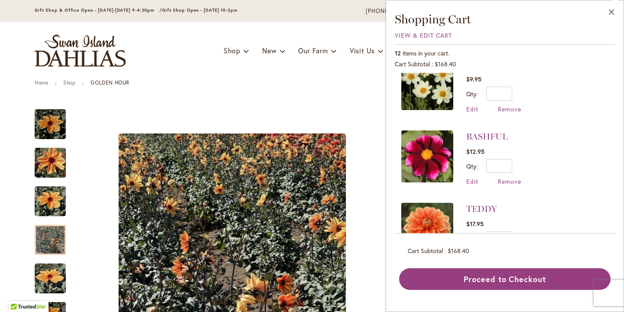
scroll to position [239, 0]
click at [481, 133] on link "BASHFUL" at bounding box center [487, 136] width 42 height 10
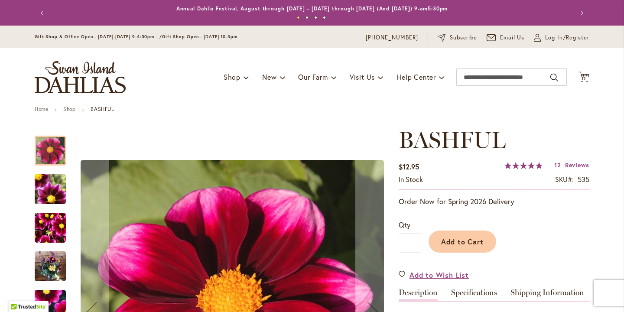
click at [532, 165] on span "99 % of 100" at bounding box center [523, 165] width 38 height 7
click at [563, 166] on link "12 Reviews" at bounding box center [571, 165] width 35 height 8
click at [583, 76] on icon "Cart .cls-1 { fill: #231f20; }" at bounding box center [584, 77] width 11 height 11
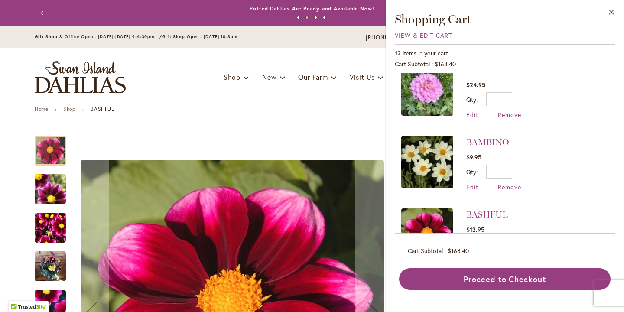
scroll to position [162, 0]
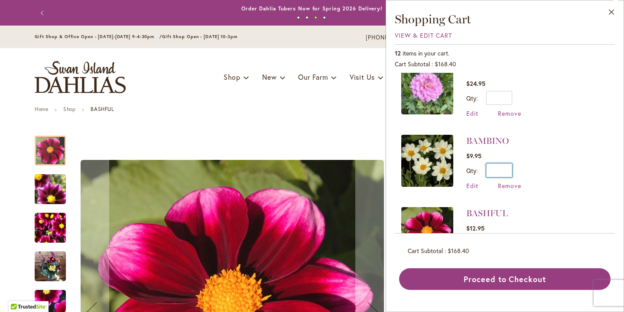
click at [507, 168] on input "*" at bounding box center [499, 170] width 26 height 14
click at [466, 136] on link "BAMBINO" at bounding box center [487, 141] width 42 height 10
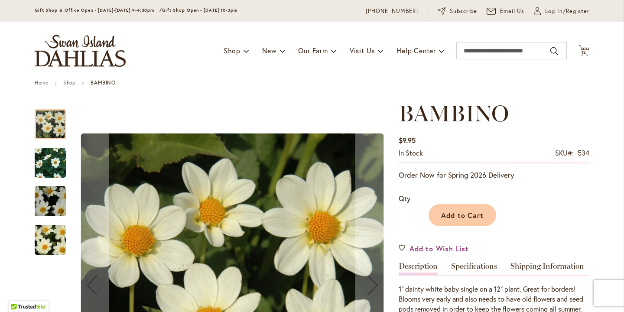
scroll to position [34, 0]
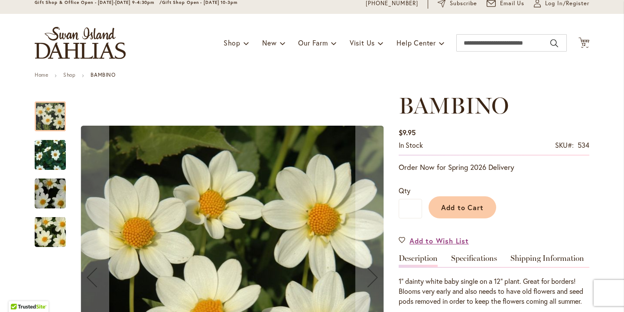
click at [583, 49] on div "Toggle Nav Shop Dahlia Tubers Collections Fresh Cut Dahlias Gardening Supplies …" at bounding box center [312, 43] width 572 height 58
click at [582, 44] on span "12" at bounding box center [584, 45] width 5 height 6
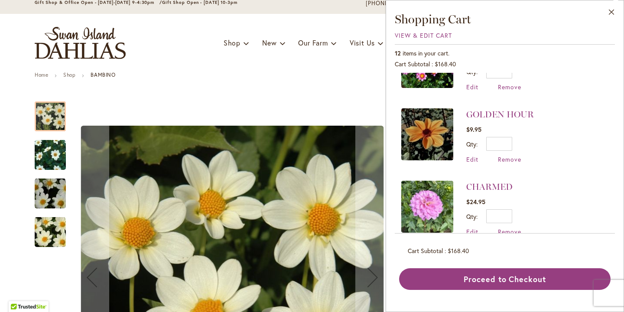
scroll to position [44, 0]
click at [490, 111] on link "GOLDEN HOUR" at bounding box center [500, 114] width 68 height 10
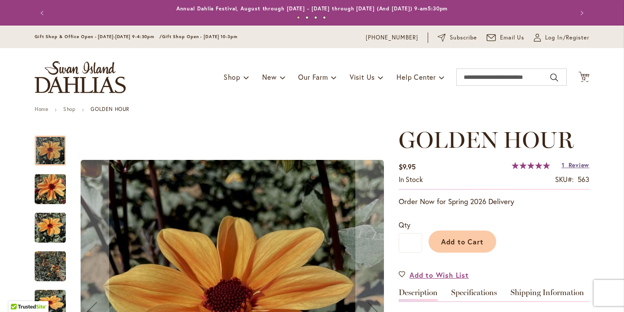
click at [577, 166] on span "Review" at bounding box center [579, 165] width 21 height 8
click at [582, 78] on span "12" at bounding box center [584, 79] width 5 height 6
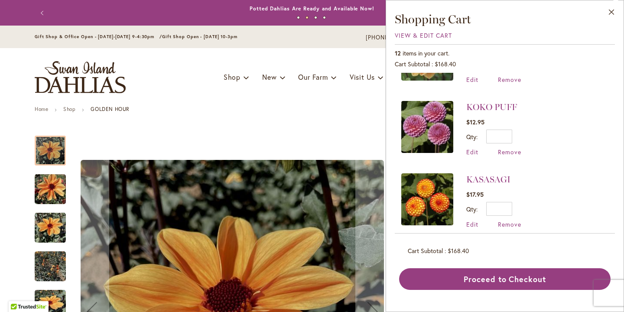
scroll to position [418, 0]
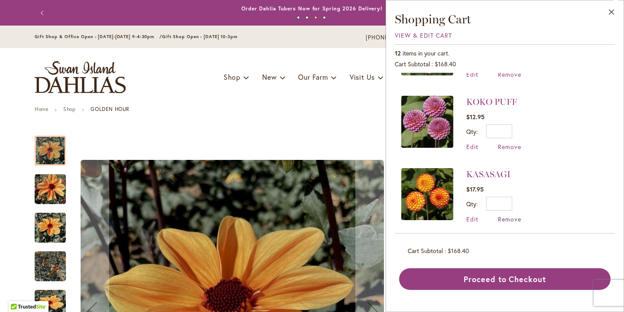
click at [504, 215] on span "Remove" at bounding box center [509, 219] width 23 height 8
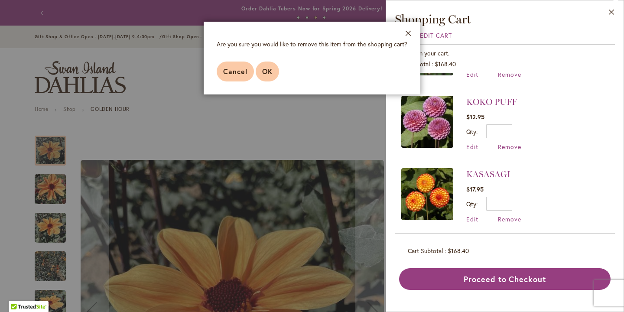
click at [272, 67] on span "OK" at bounding box center [267, 71] width 10 height 9
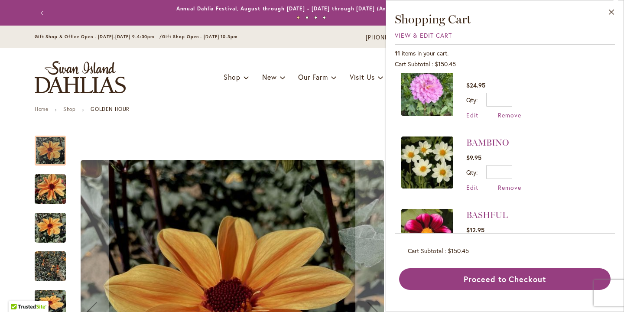
scroll to position [163, 0]
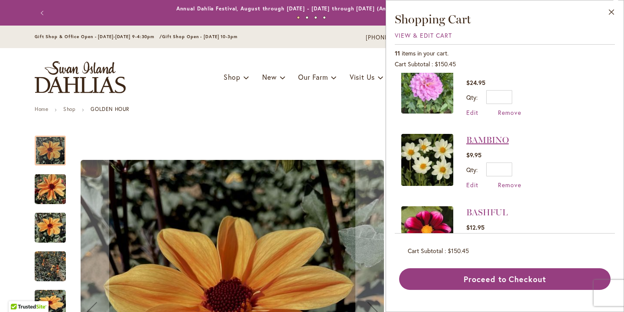
click at [493, 135] on link "BAMBINO" at bounding box center [487, 140] width 42 height 10
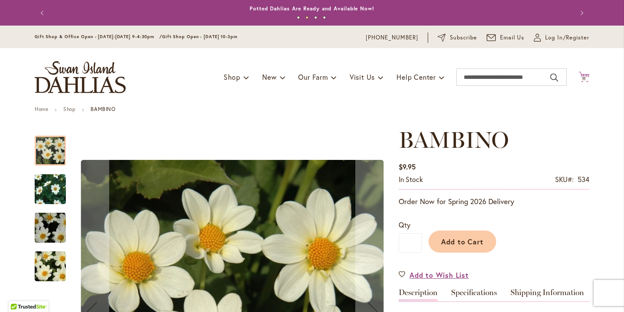
click at [582, 75] on icon "Cart .cls-1 { fill: #231f20; }" at bounding box center [584, 77] width 11 height 11
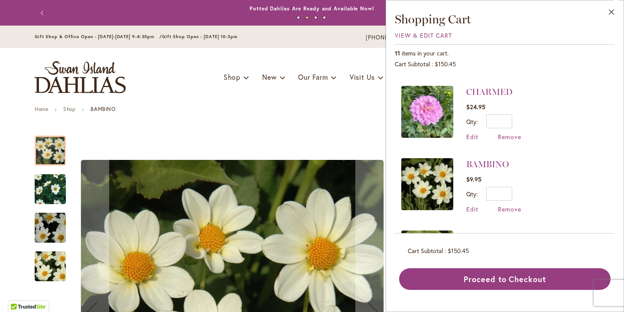
scroll to position [143, 0]
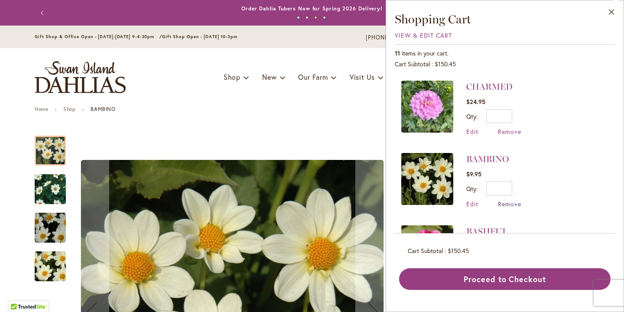
click at [511, 202] on span "Remove" at bounding box center [509, 204] width 23 height 8
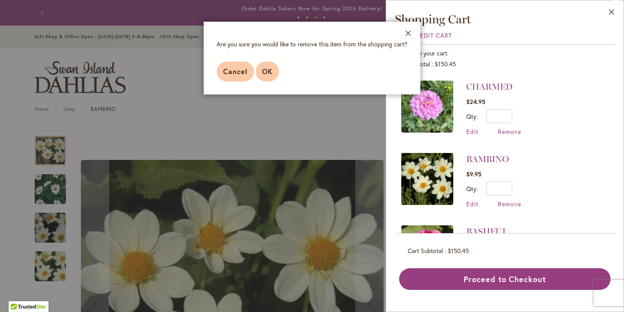
click at [262, 68] on span "OK" at bounding box center [267, 71] width 10 height 9
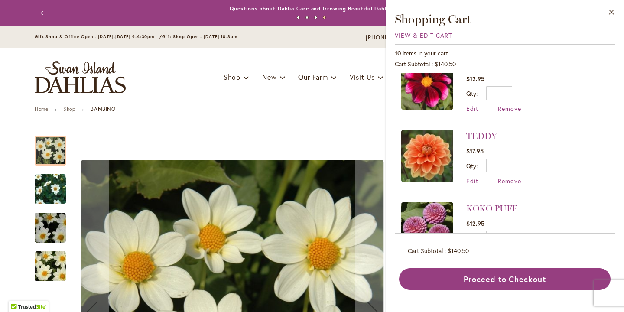
scroll to position [240, 0]
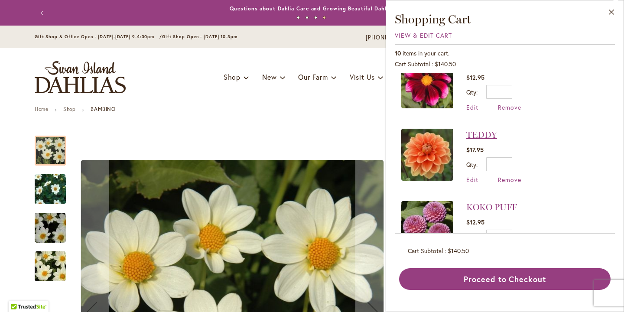
click at [484, 134] on link "TEDDY" at bounding box center [481, 135] width 31 height 10
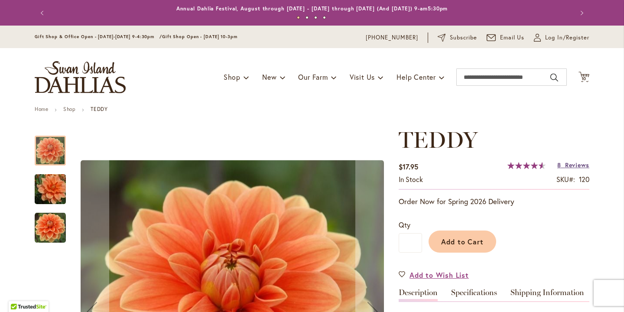
click at [580, 168] on span "Reviews" at bounding box center [577, 165] width 24 height 8
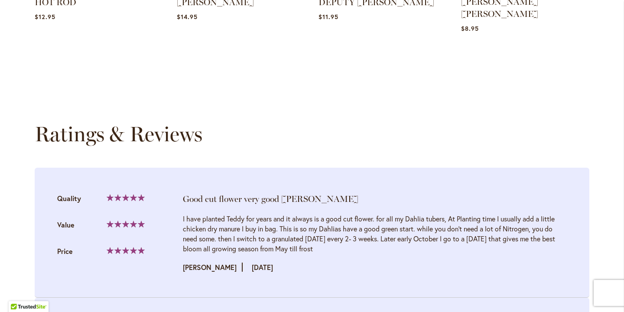
scroll to position [798, 0]
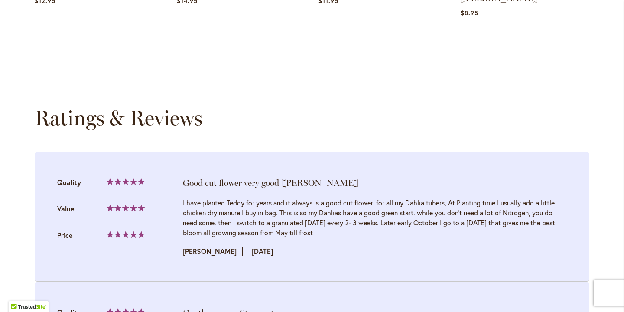
drag, startPoint x: 333, startPoint y: 211, endPoint x: 167, endPoint y: 182, distance: 169.0
click at [167, 182] on li "Good cut flower very good bloomer Quality 100% Value Price" at bounding box center [312, 217] width 555 height 130
copy li "Price 100% I have planted Teddy for years and it always is a good cut flower. f…"
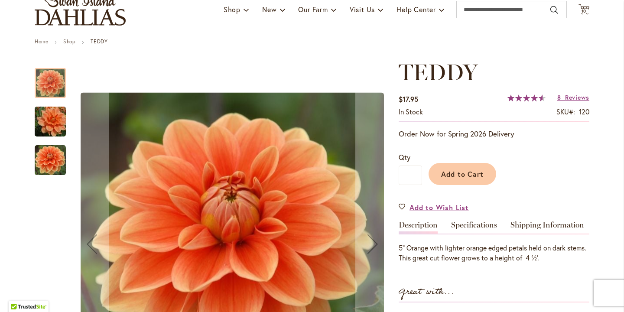
scroll to position [0, 0]
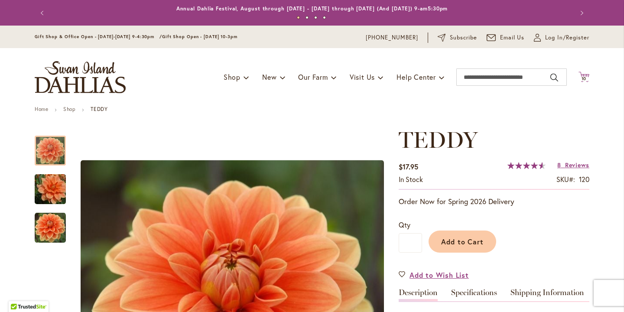
click at [585, 79] on span "10" at bounding box center [584, 79] width 5 height 6
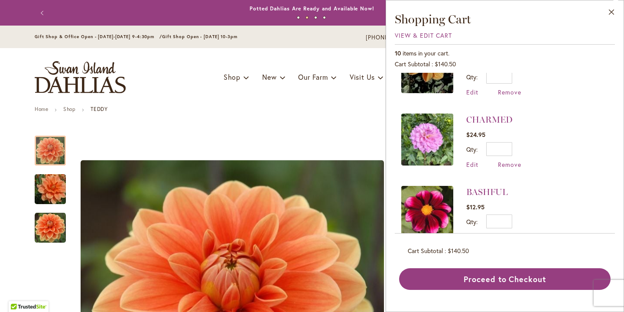
scroll to position [105, 0]
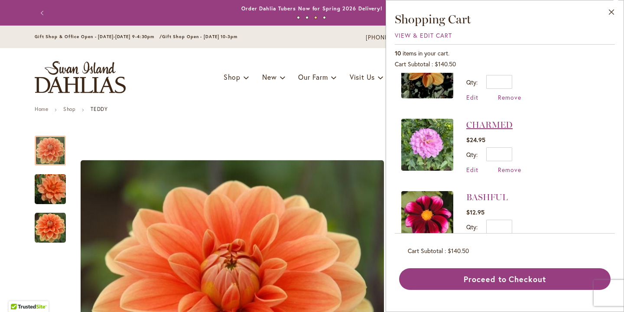
click at [486, 123] on link "CHARMED" at bounding box center [489, 125] width 46 height 10
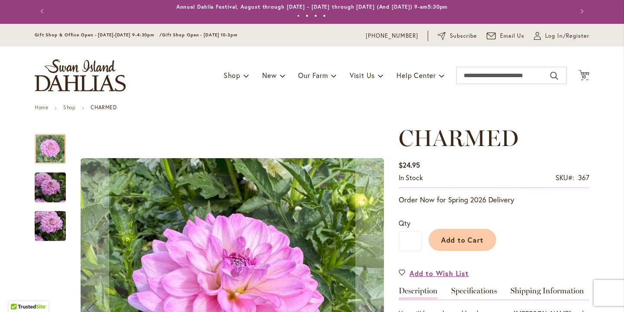
scroll to position [0, 0]
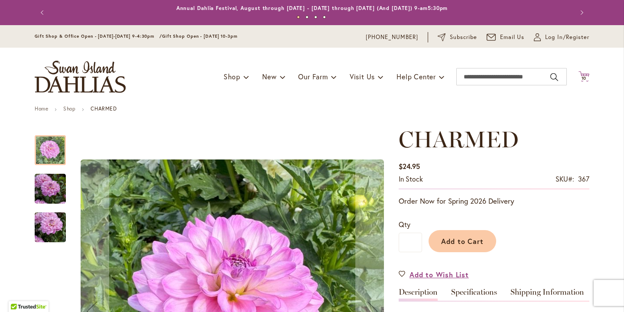
click at [584, 76] on span "10" at bounding box center [584, 78] width 5 height 6
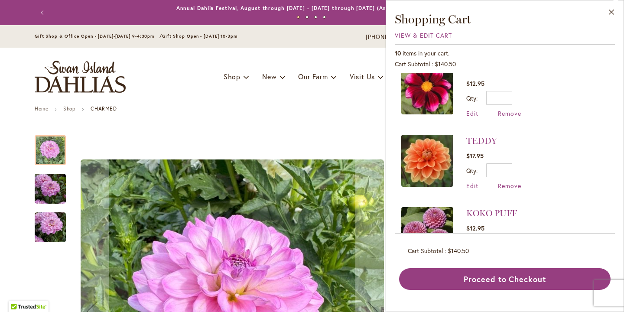
scroll to position [235, 0]
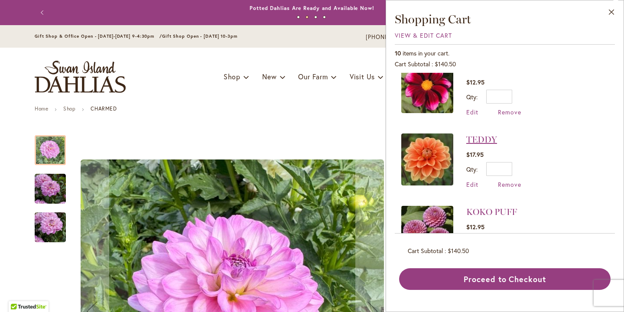
click at [475, 137] on link "TEDDY" at bounding box center [481, 139] width 31 height 10
